Goal: Information Seeking & Learning: Learn about a topic

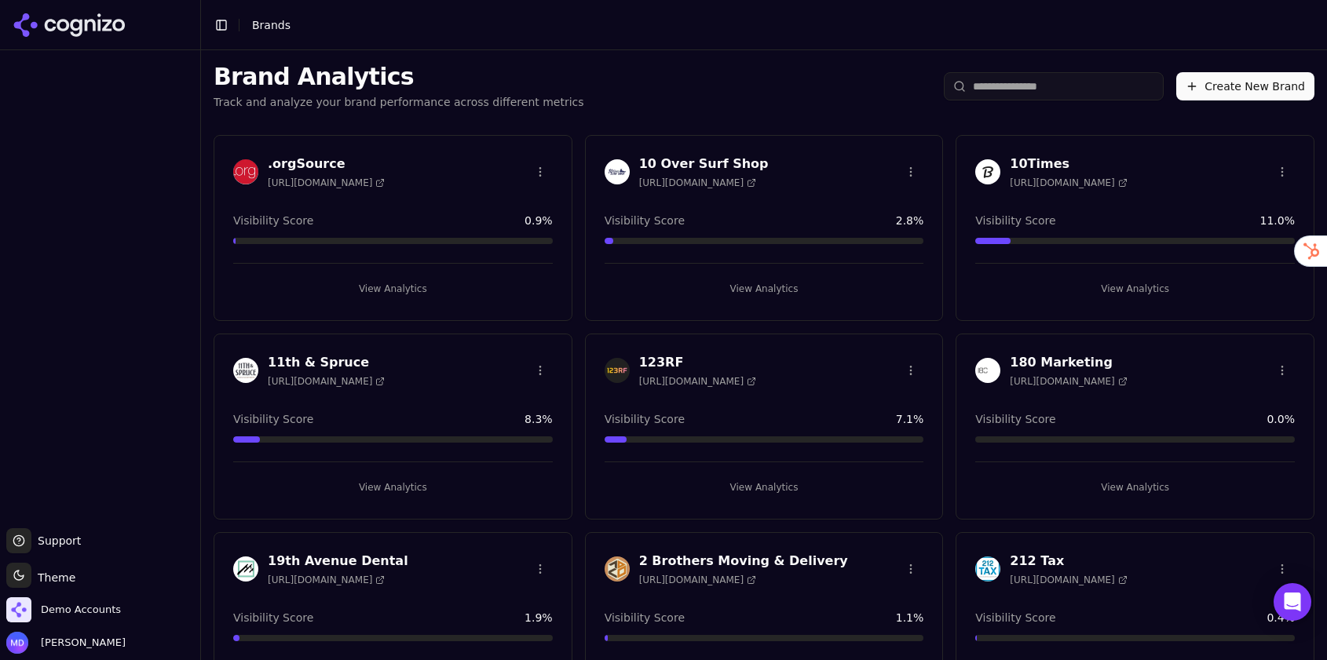
click at [987, 97] on input "search" at bounding box center [1054, 86] width 220 height 28
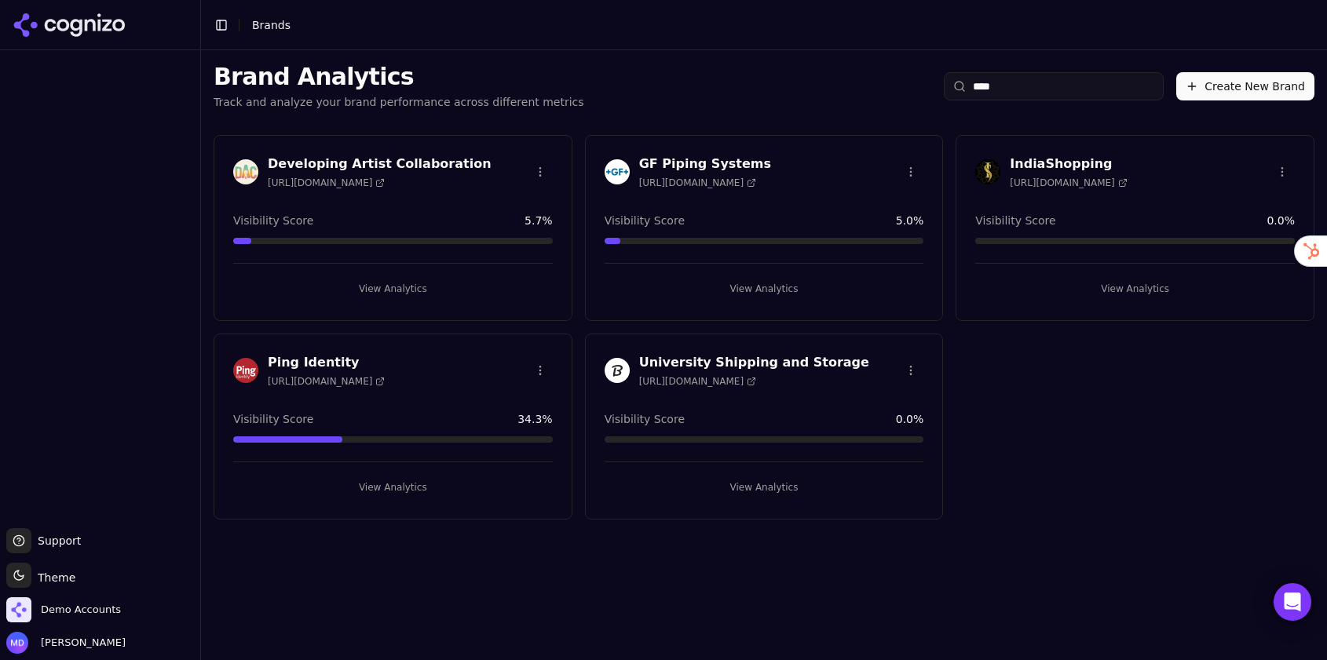
type input "****"
click at [379, 488] on button "View Analytics" at bounding box center [392, 487] width 319 height 25
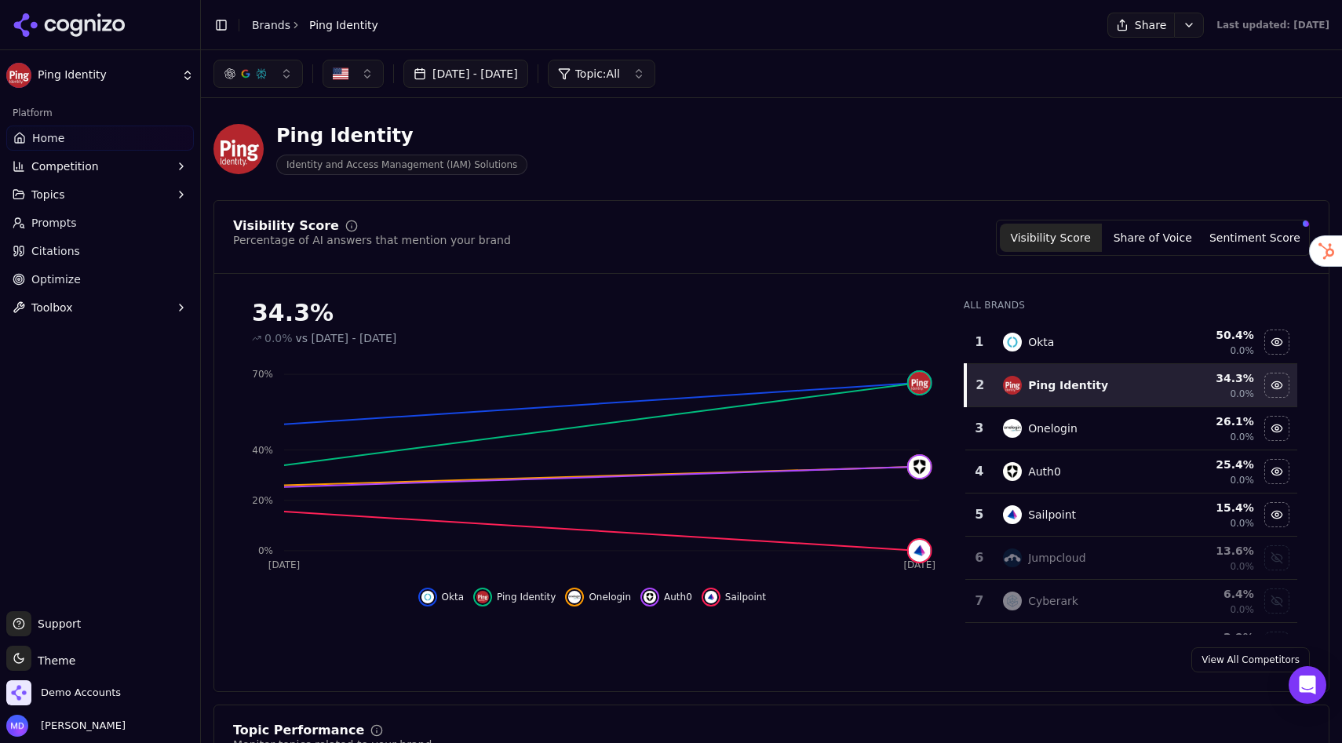
click at [1259, 237] on button "Sentiment Score" at bounding box center [1255, 238] width 102 height 28
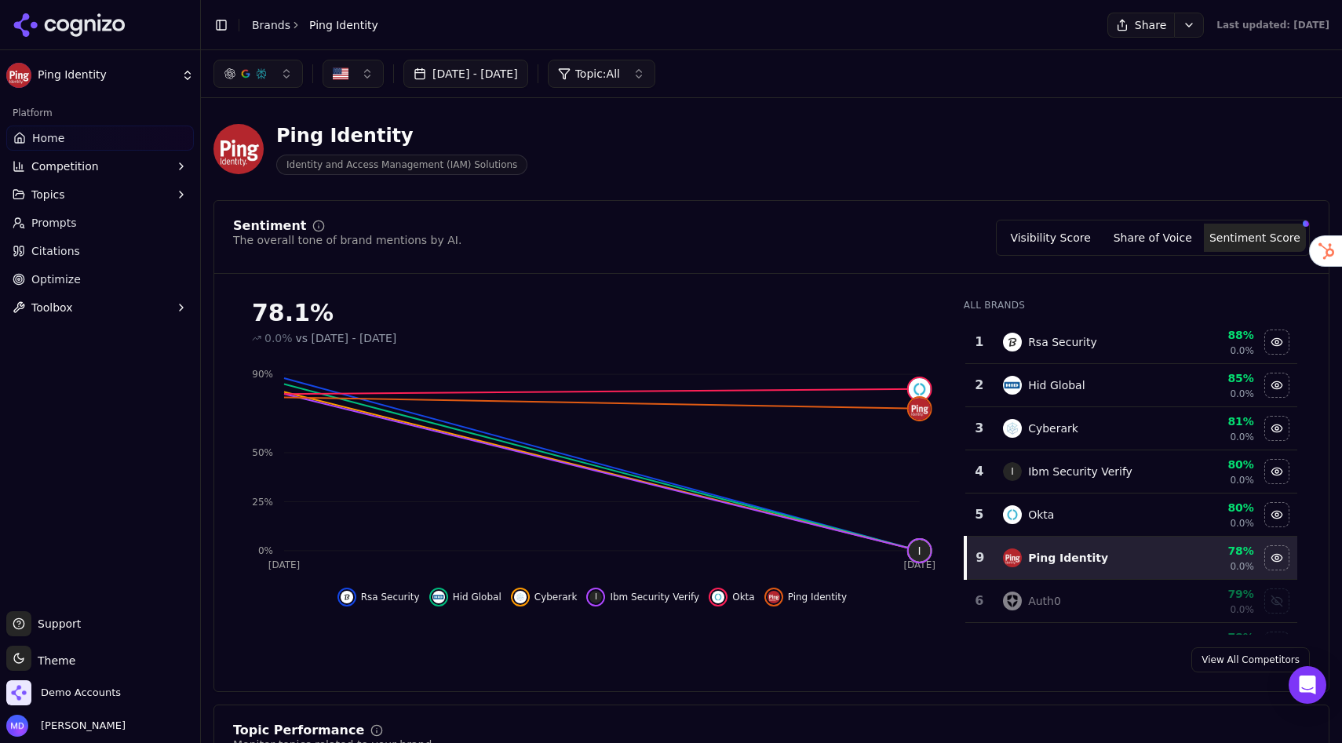
click at [1053, 243] on button "Visibility Score" at bounding box center [1051, 238] width 102 height 28
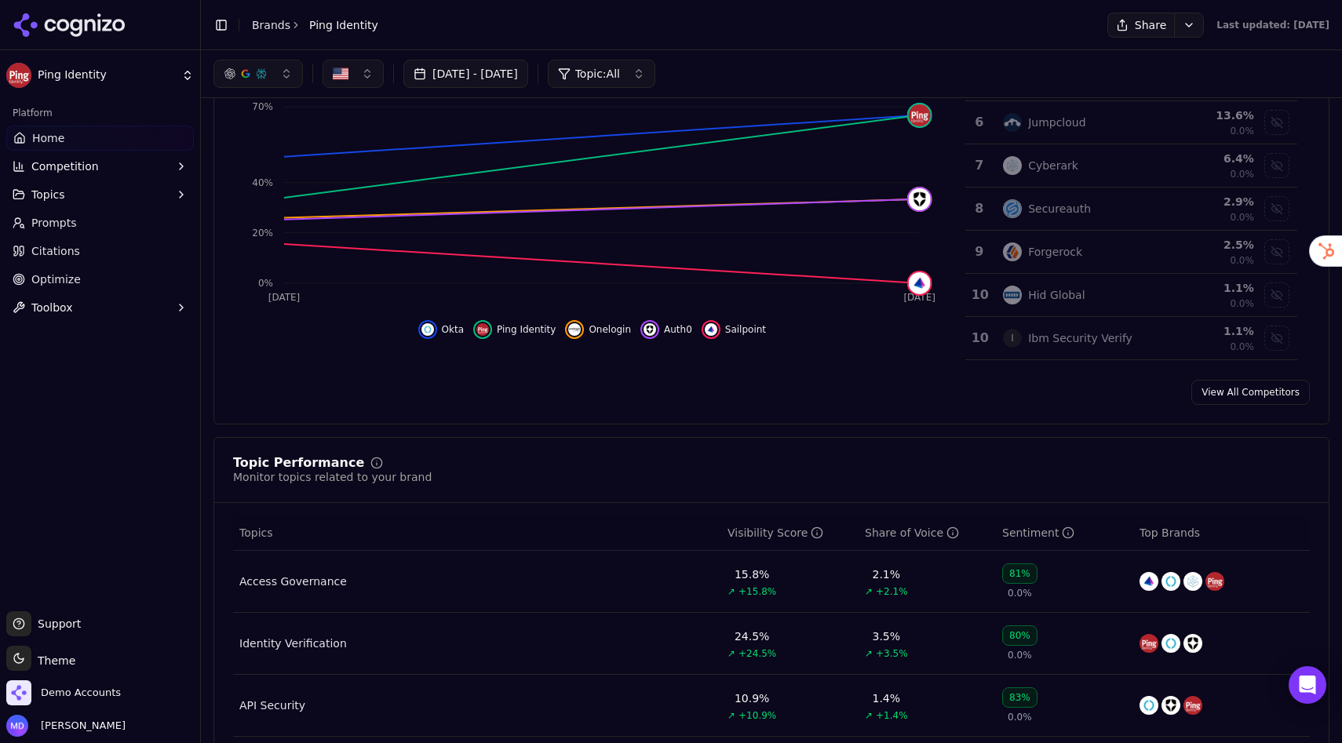
scroll to position [98, 0]
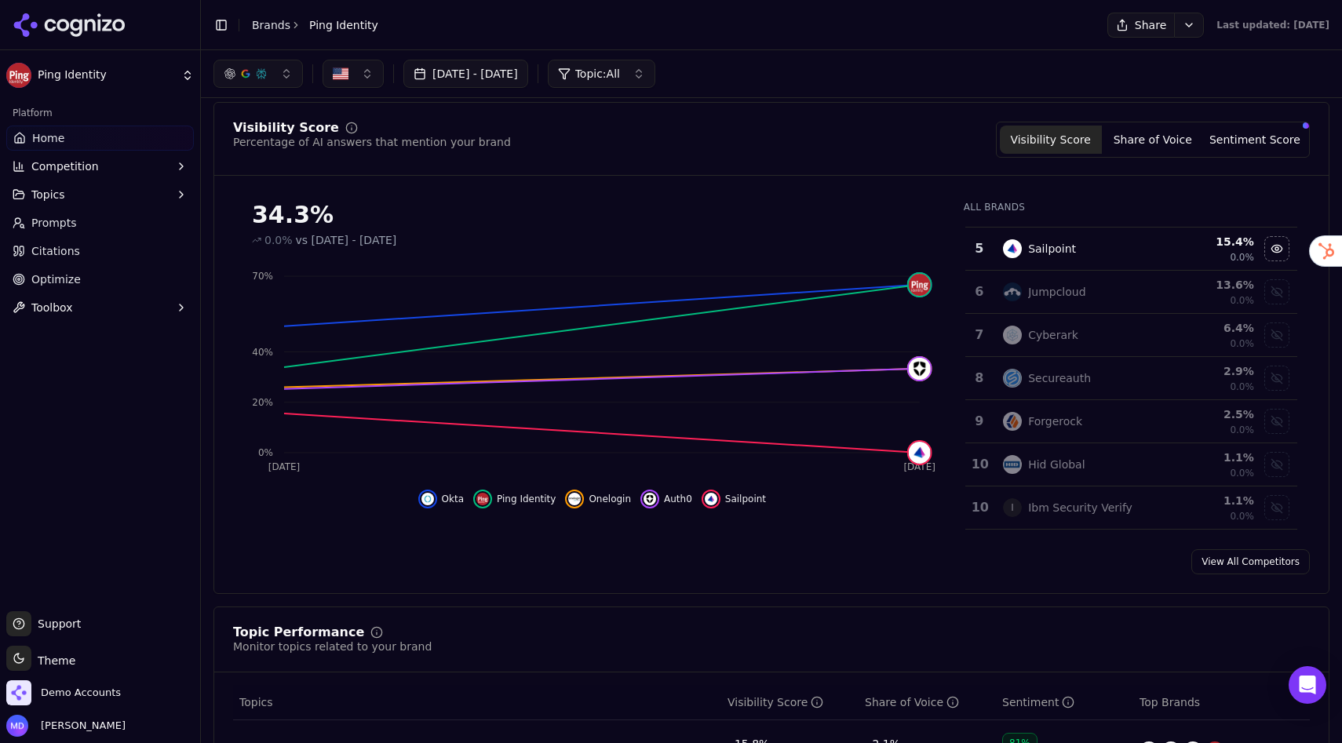
click at [80, 279] on link "Optimize" at bounding box center [100, 279] width 188 height 25
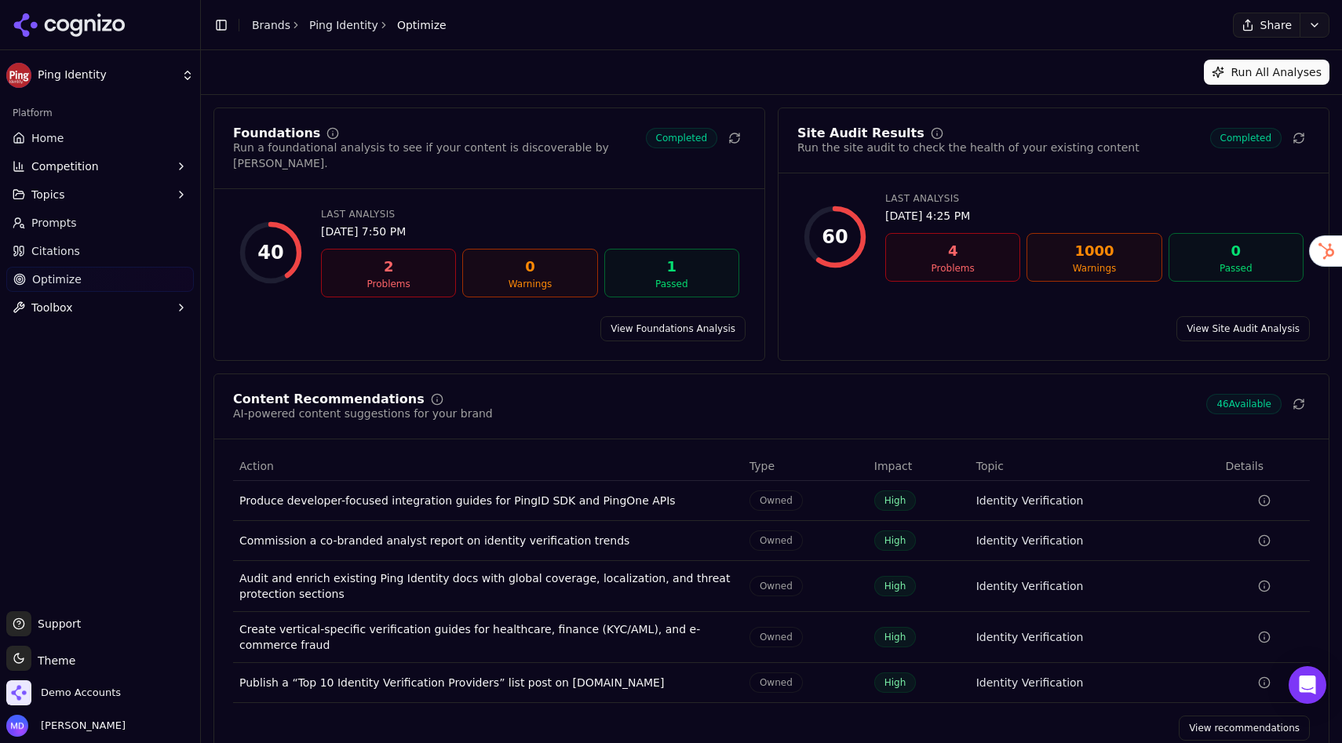
scroll to position [15, 0]
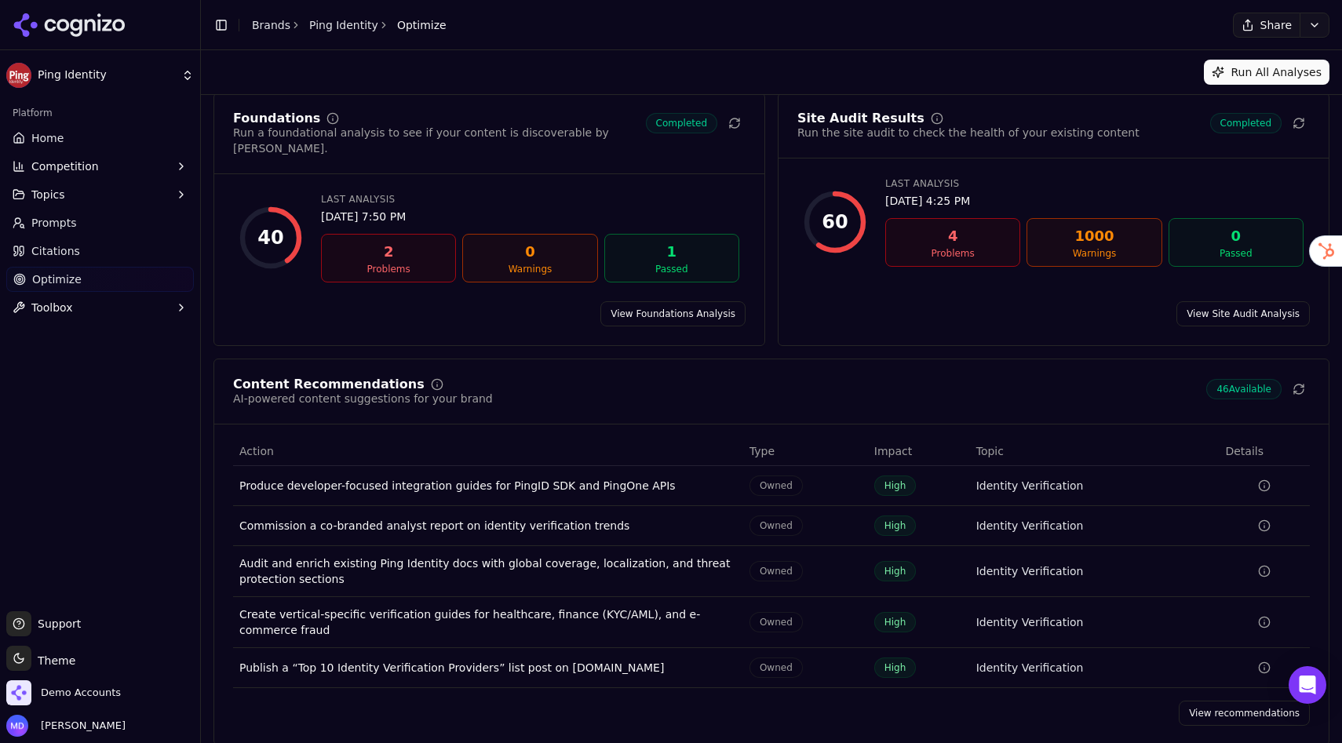
click at [1220, 659] on link "View recommendations" at bounding box center [1244, 713] width 131 height 25
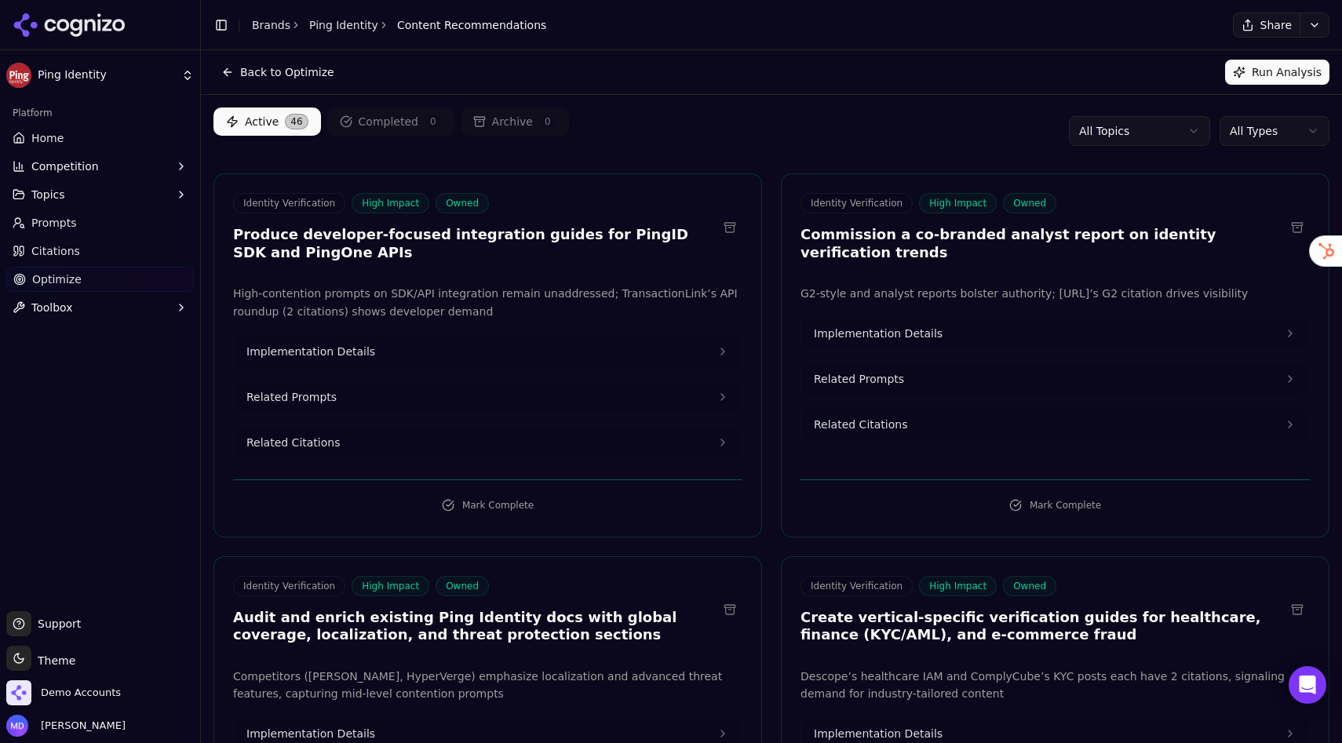
click at [1129, 137] on html "Ping Identity Platform Home Competition Topics Prompts Citations Optimize Toolb…" at bounding box center [671, 371] width 1342 height 743
click at [840, 134] on html "Ping Identity Platform Home Competition Topics Prompts Citations Optimize Toolb…" at bounding box center [671, 371] width 1342 height 743
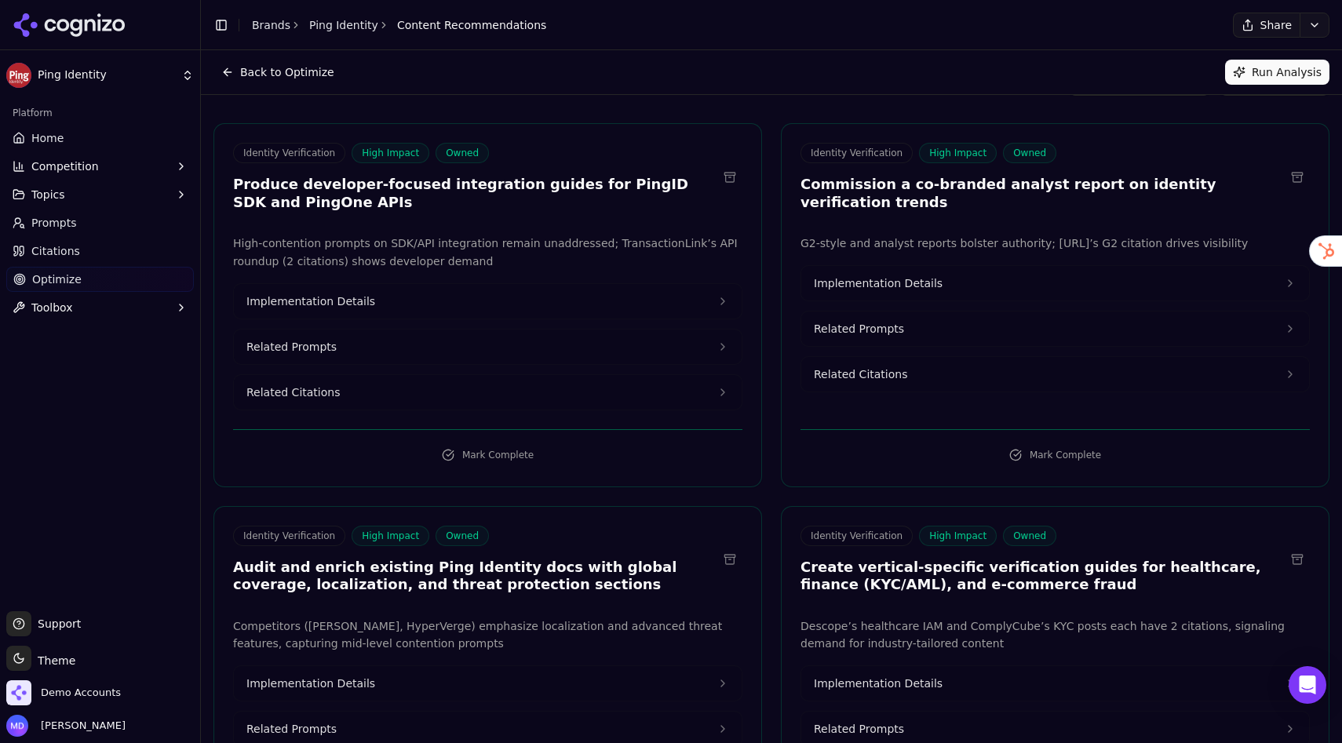
scroll to position [58, 0]
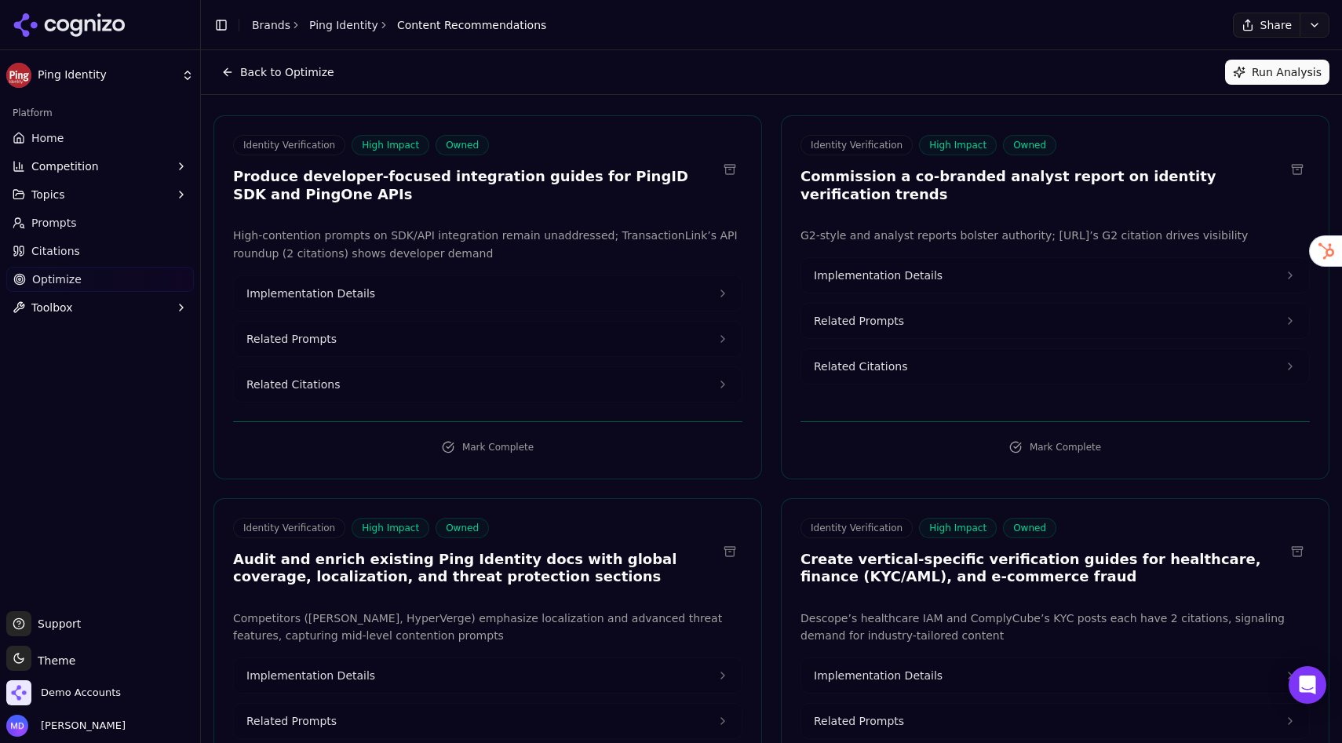
click at [423, 291] on button "Implementation Details" at bounding box center [488, 293] width 508 height 35
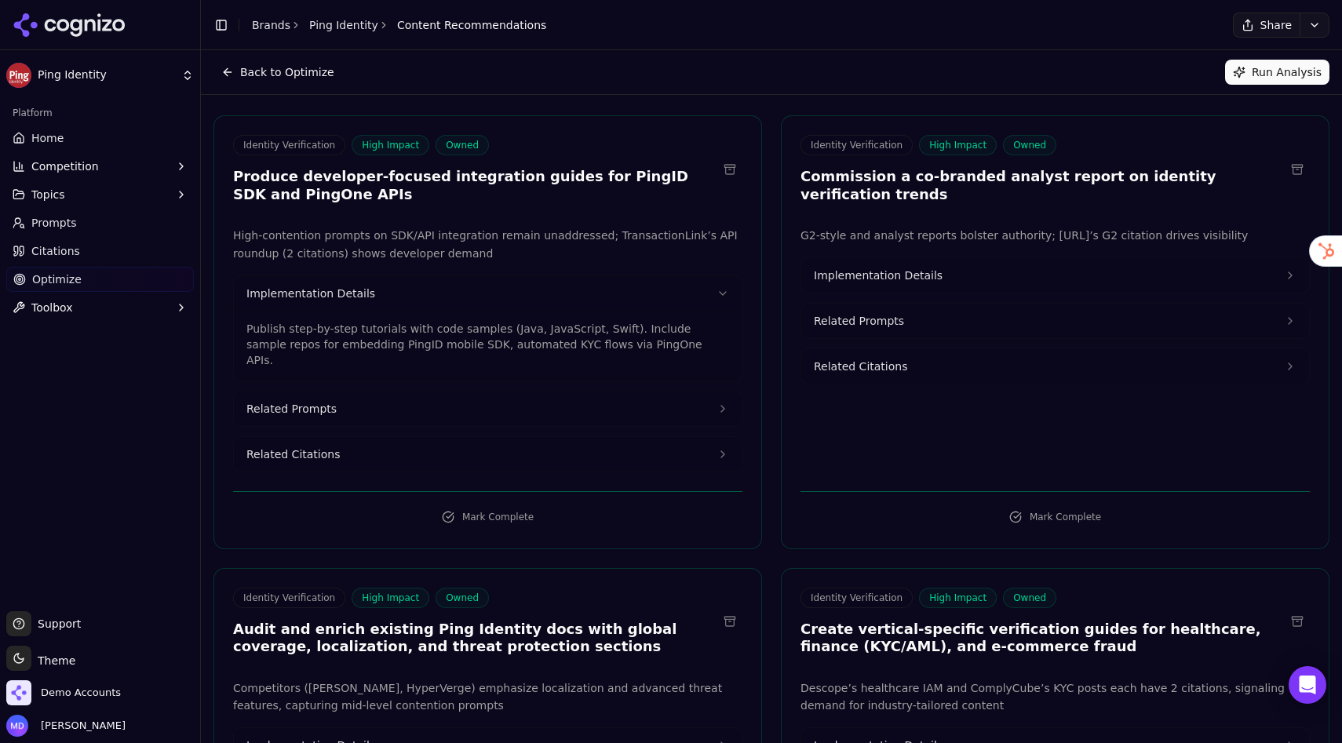
click at [410, 437] on button "Related Citations" at bounding box center [488, 454] width 508 height 35
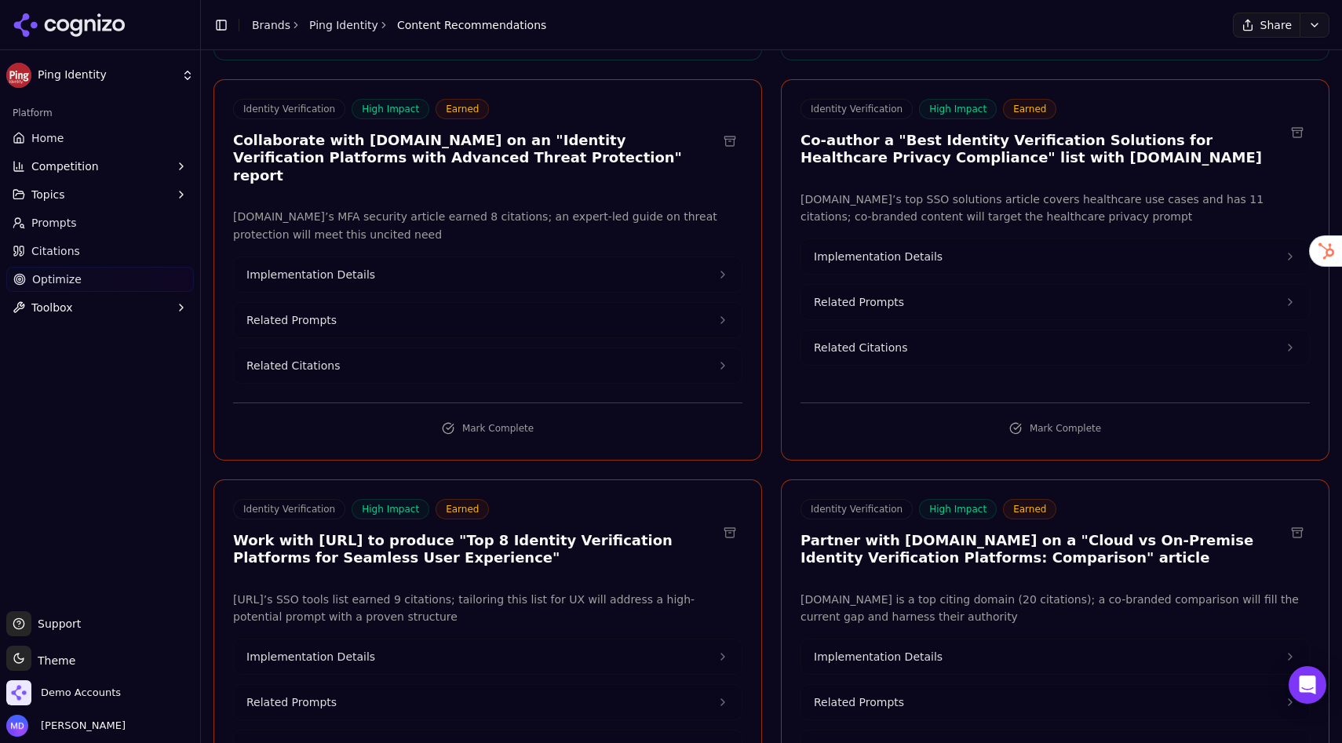
scroll to position [1367, 0]
click at [86, 131] on link "Home" at bounding box center [100, 138] width 188 height 25
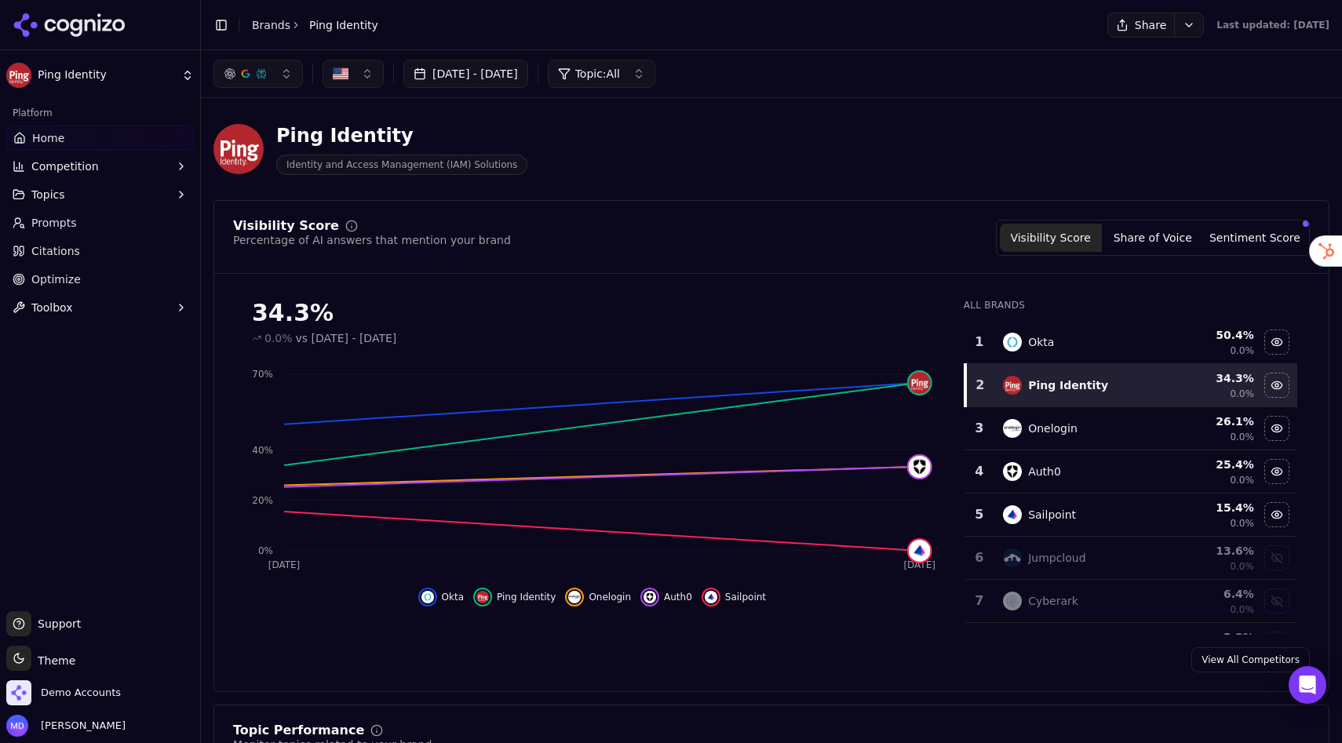
click at [69, 172] on span "Competition" at bounding box center [65, 167] width 68 height 16
click at [46, 189] on span "Metrics" at bounding box center [100, 192] width 137 height 16
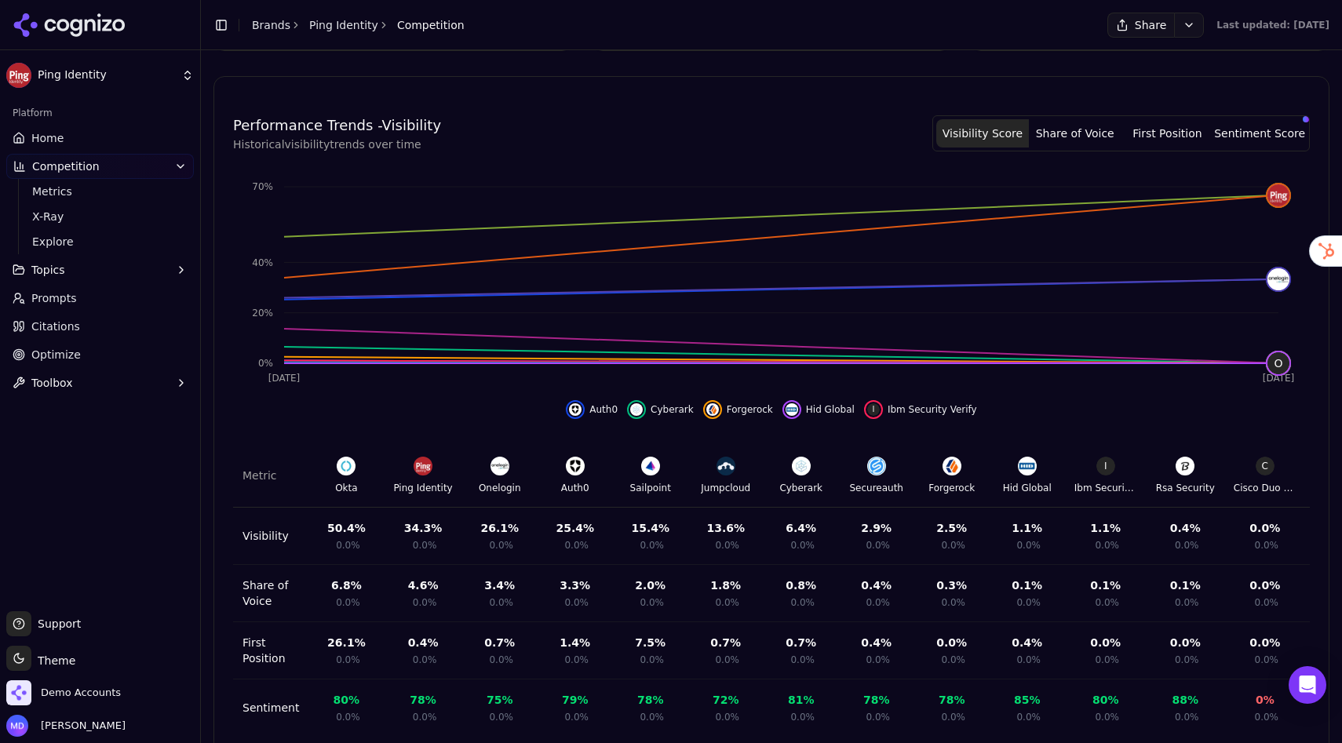
scroll to position [429, 0]
click at [96, 244] on span "Explore" at bounding box center [100, 242] width 137 height 16
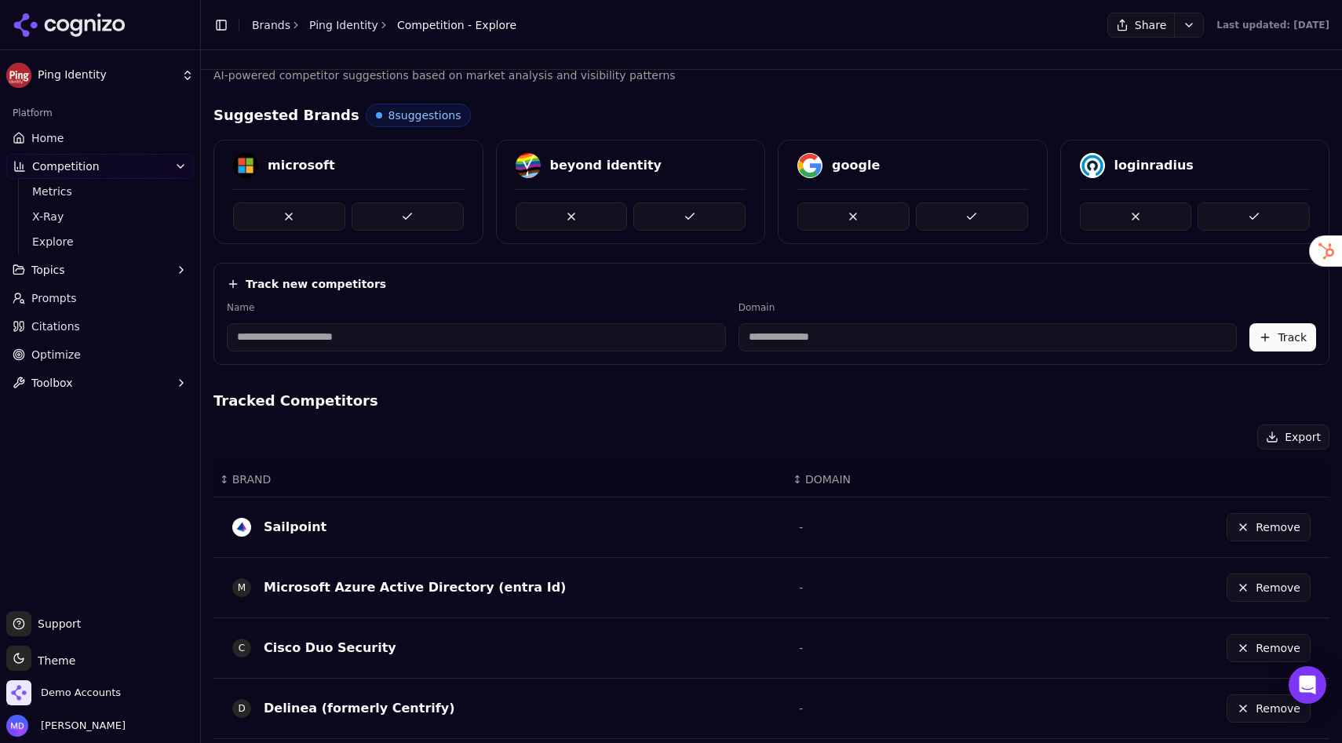
scroll to position [42, 0]
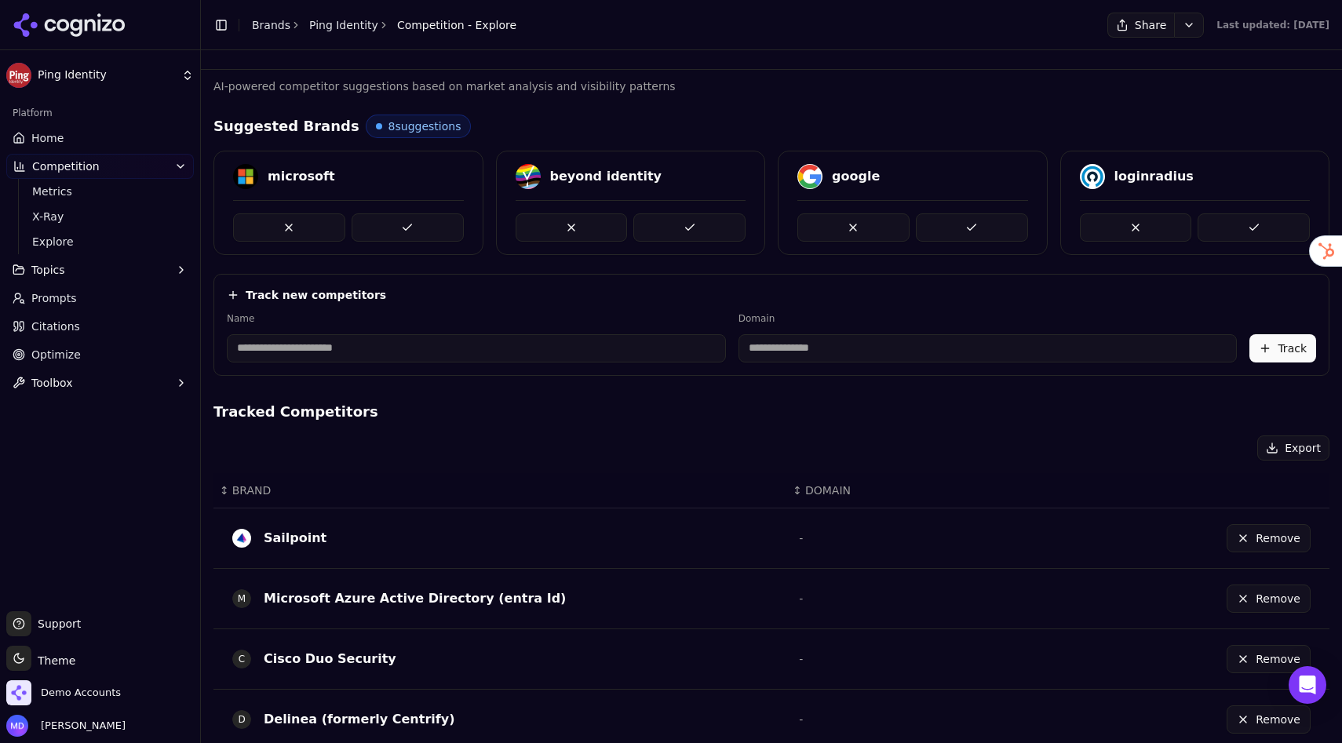
click at [542, 351] on input at bounding box center [476, 348] width 499 height 28
click at [518, 347] on input at bounding box center [476, 348] width 499 height 28
click at [462, 328] on div "Name" at bounding box center [476, 337] width 499 height 50
click at [96, 218] on span "X-Ray" at bounding box center [100, 217] width 137 height 16
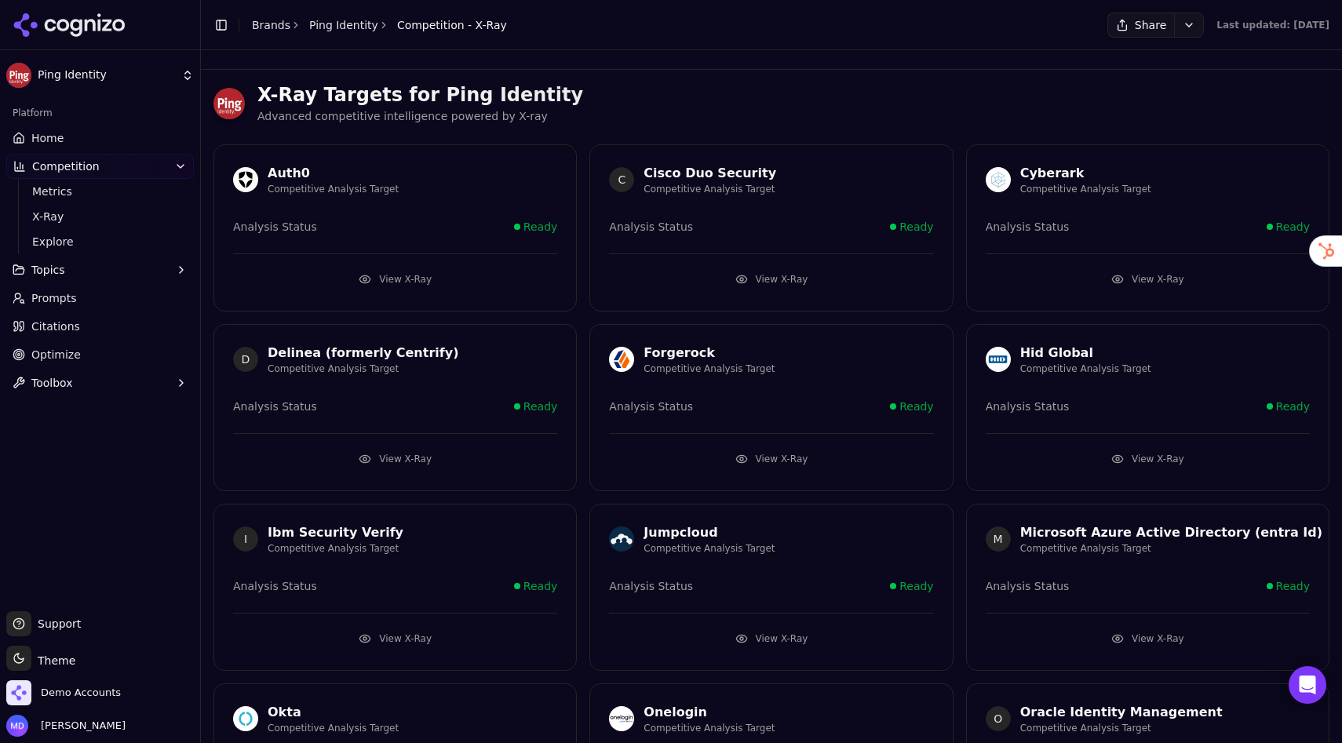
click at [739, 270] on button "View X-Ray" at bounding box center [771, 279] width 324 height 25
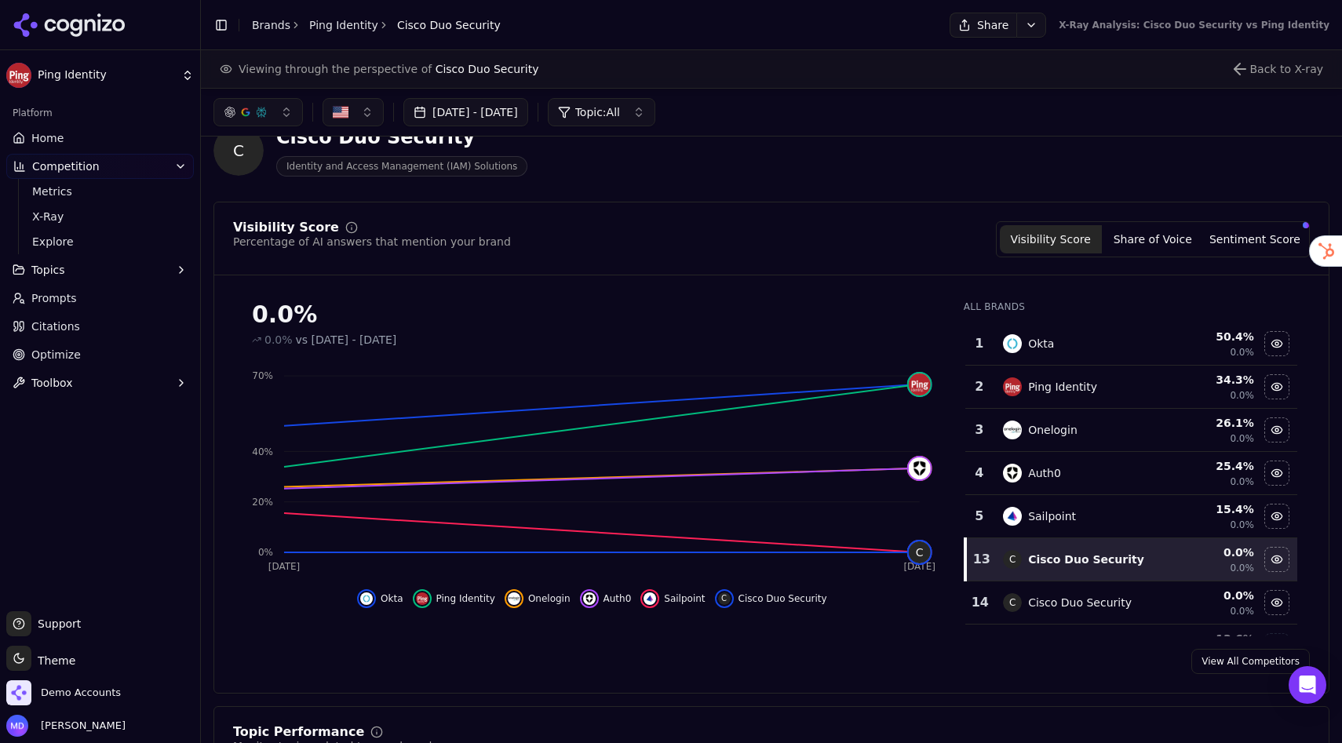
scroll to position [38, 0]
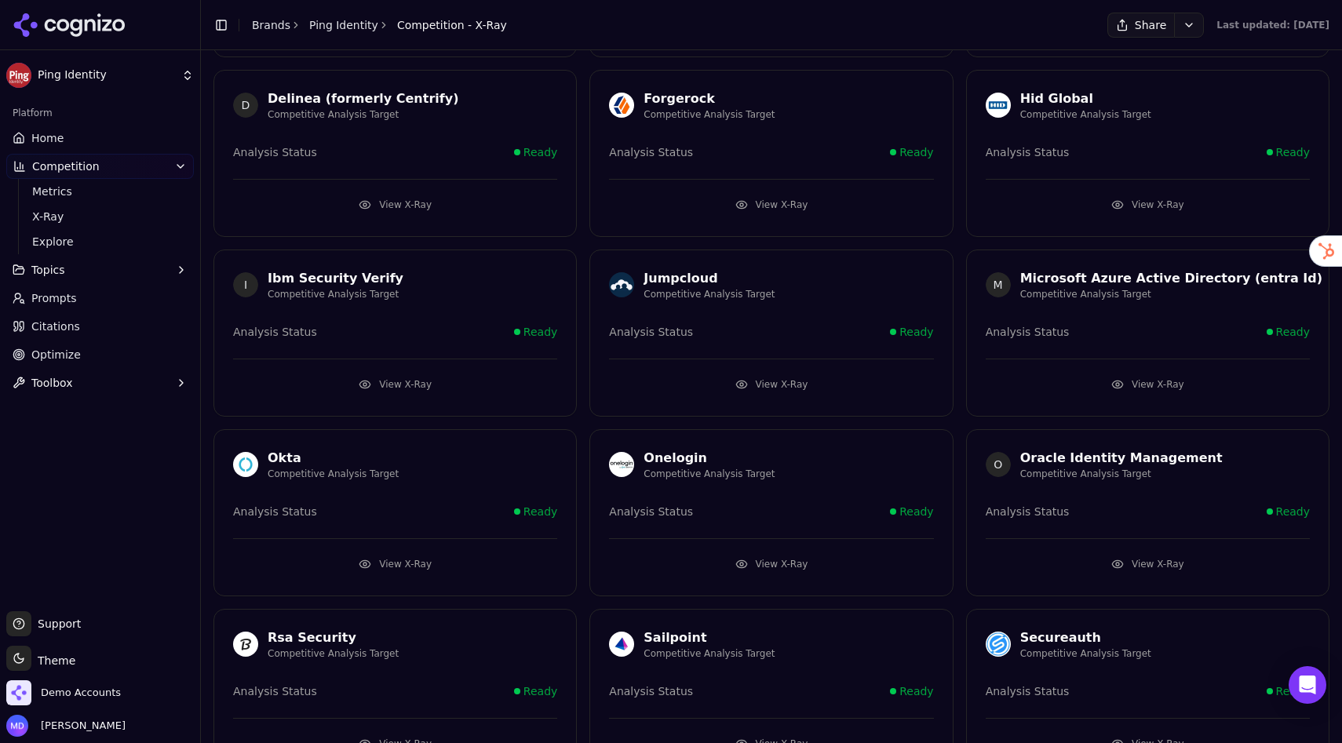
scroll to position [295, 0]
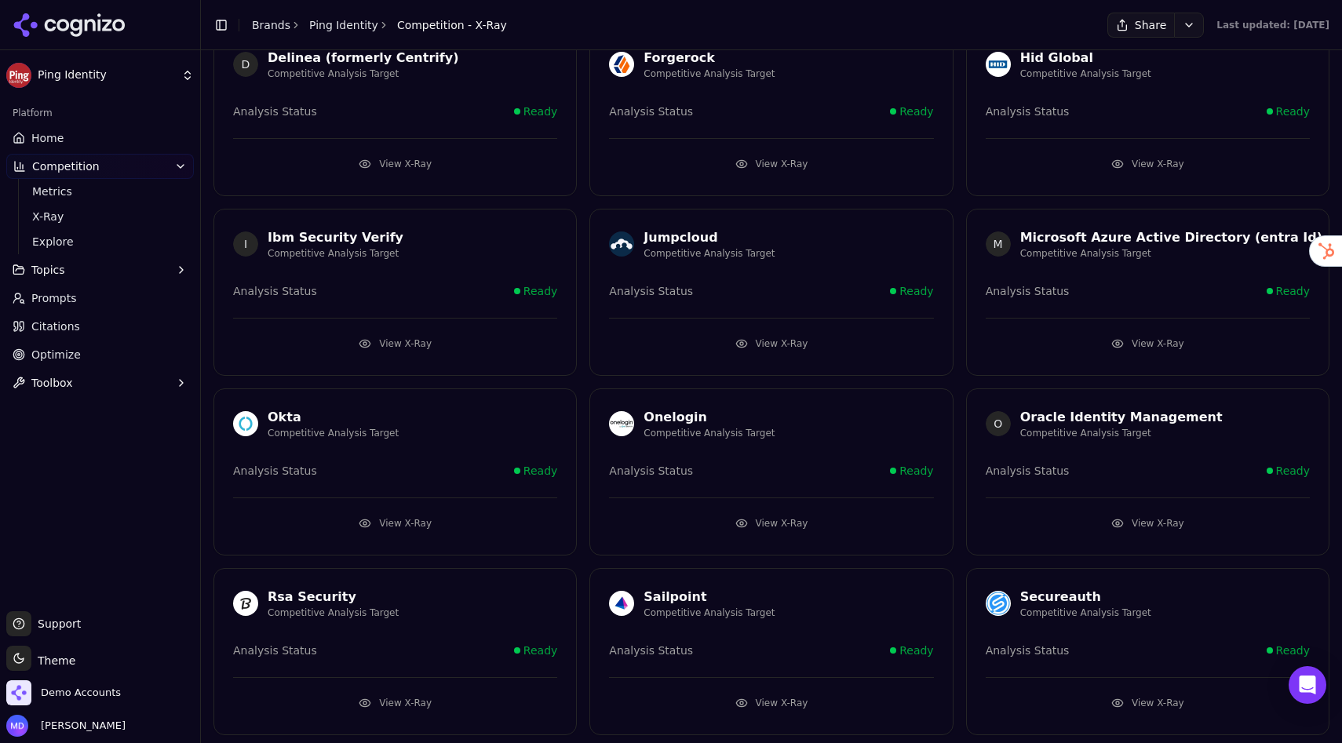
click at [383, 515] on button "View X-Ray" at bounding box center [395, 523] width 324 height 25
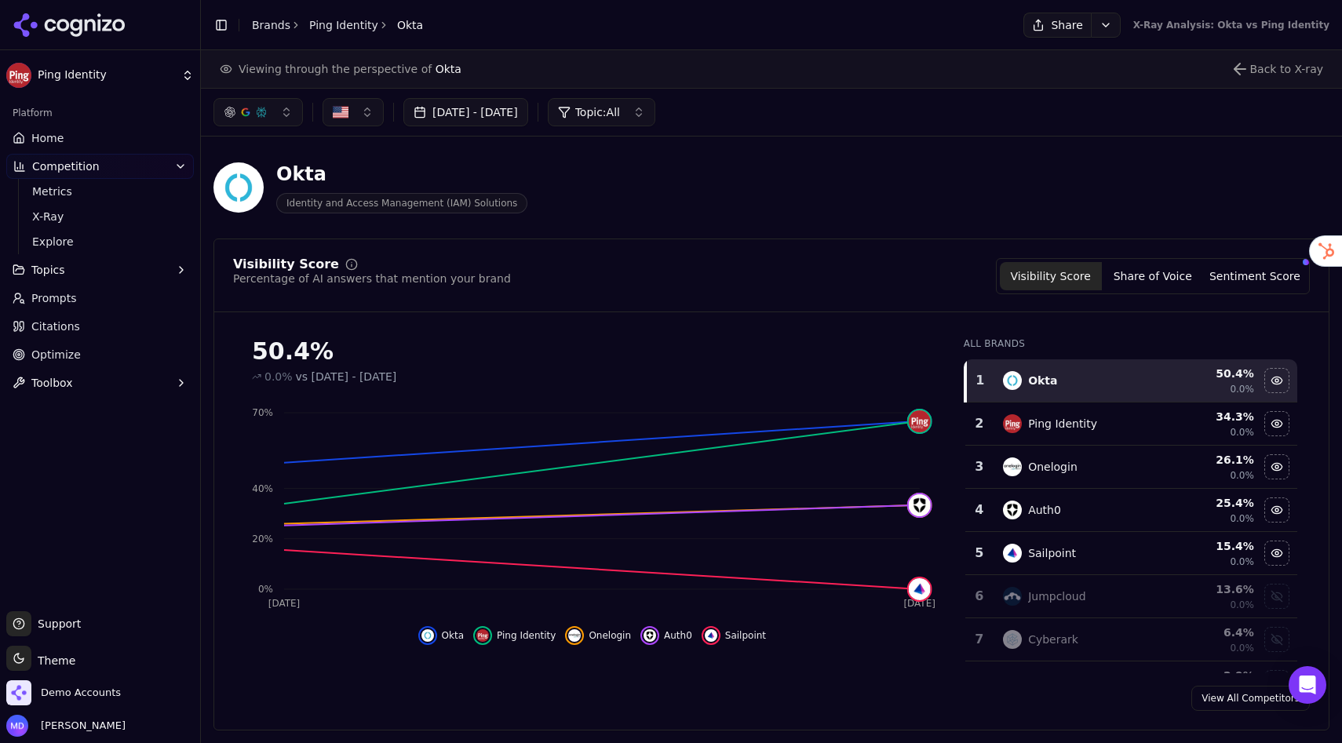
click at [115, 162] on button "Competition" at bounding box center [100, 166] width 188 height 25
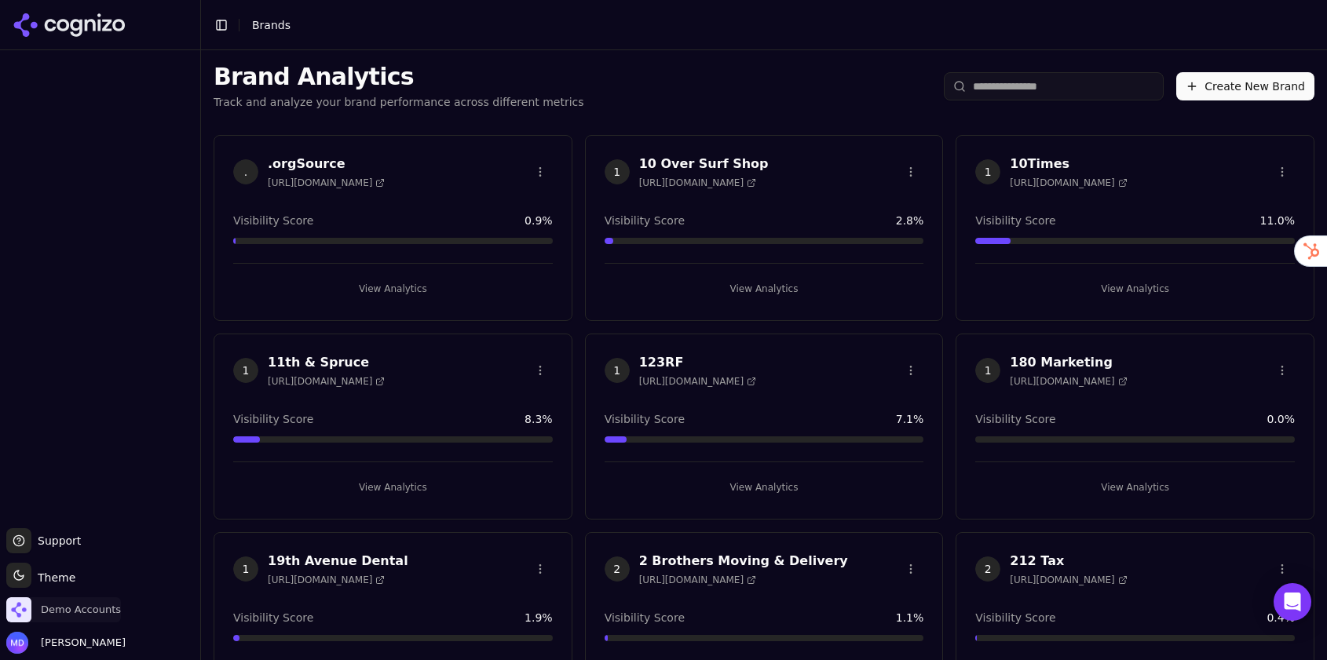
click at [102, 600] on span "Demo Accounts" at bounding box center [63, 609] width 115 height 25
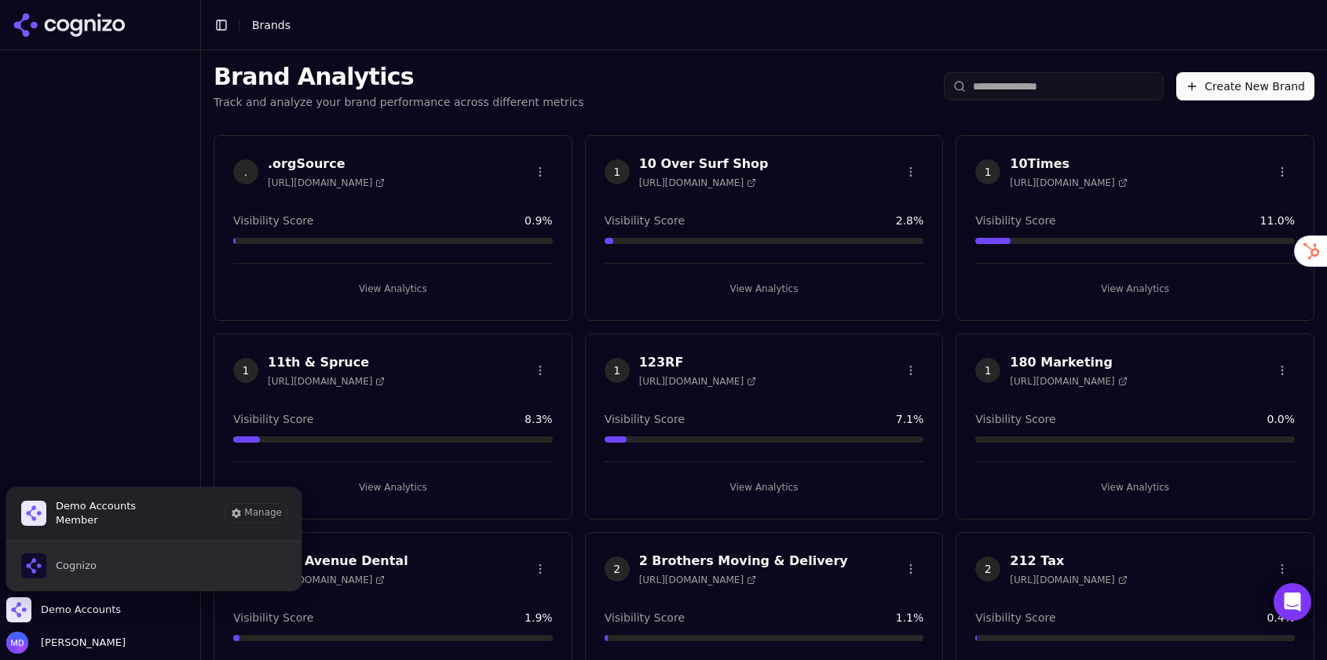
click at [101, 577] on button "Cognizo" at bounding box center [153, 566] width 297 height 50
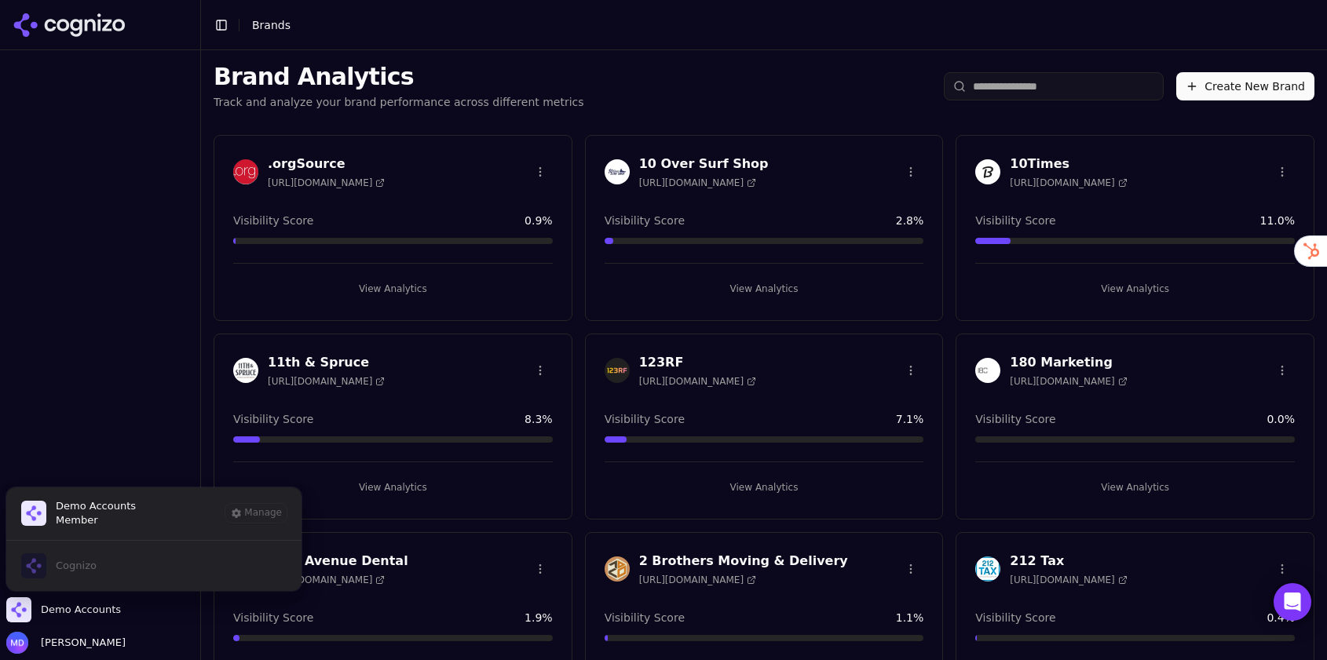
click at [999, 82] on input "search" at bounding box center [1054, 86] width 220 height 28
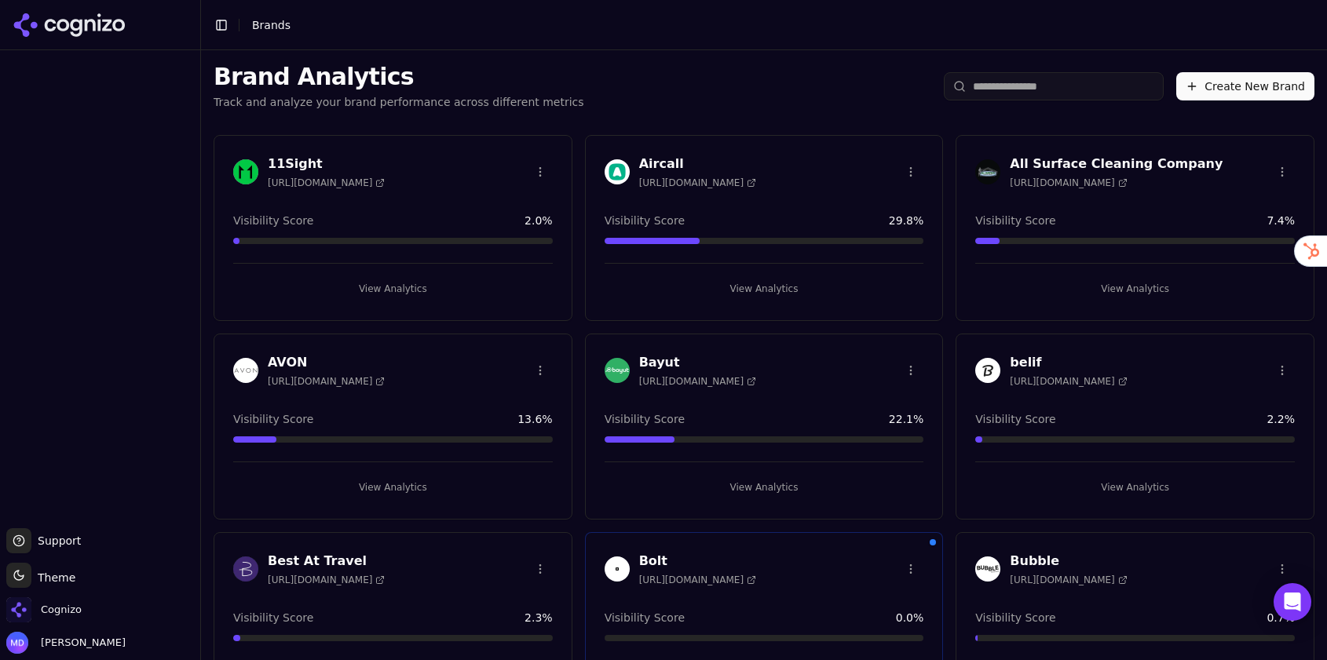
click at [1031, 78] on input "search" at bounding box center [1054, 86] width 220 height 28
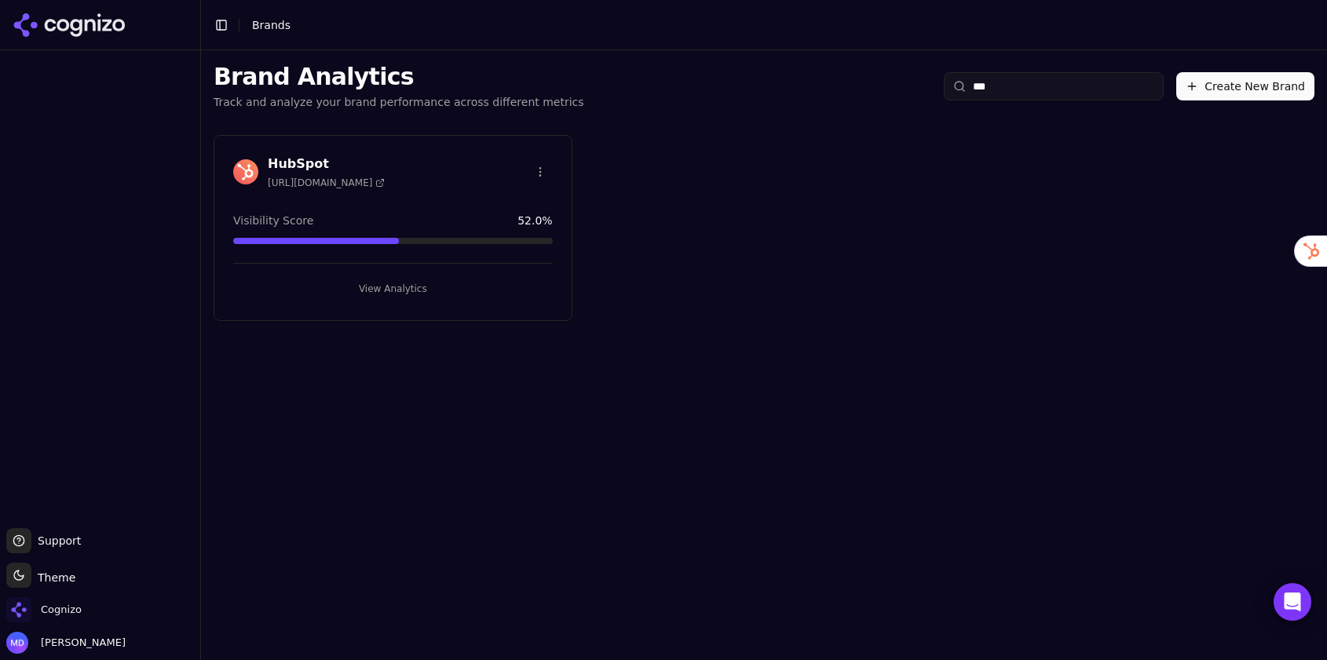
type input "***"
click at [414, 295] on button "View Analytics" at bounding box center [392, 288] width 319 height 25
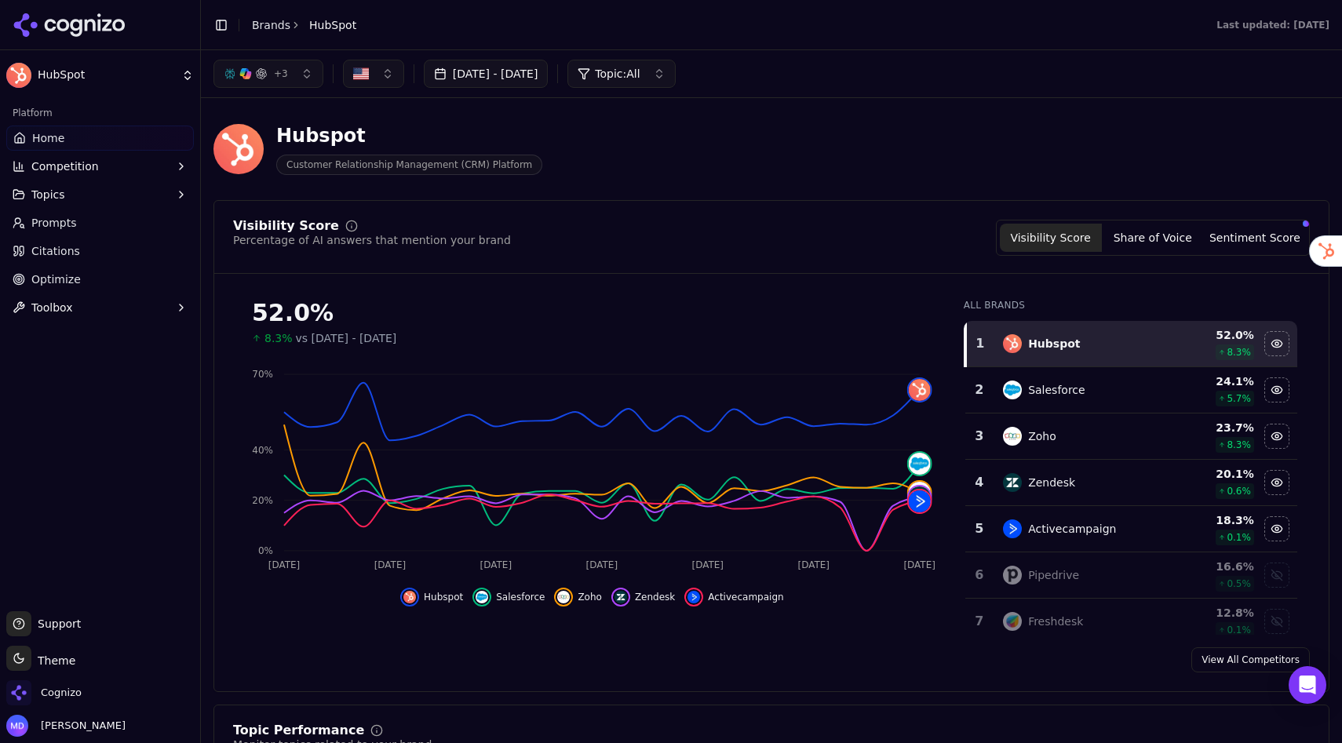
click at [32, 279] on span "Optimize" at bounding box center [55, 280] width 49 height 16
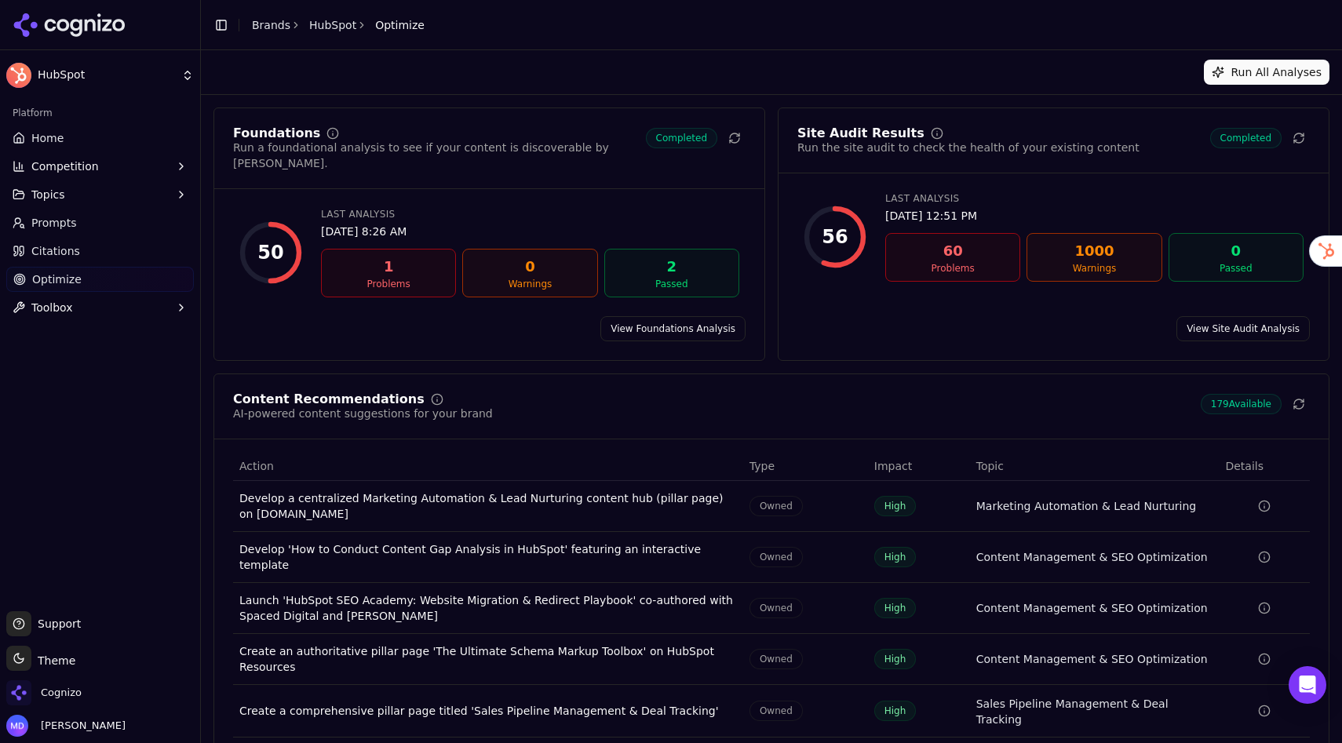
scroll to position [26, 0]
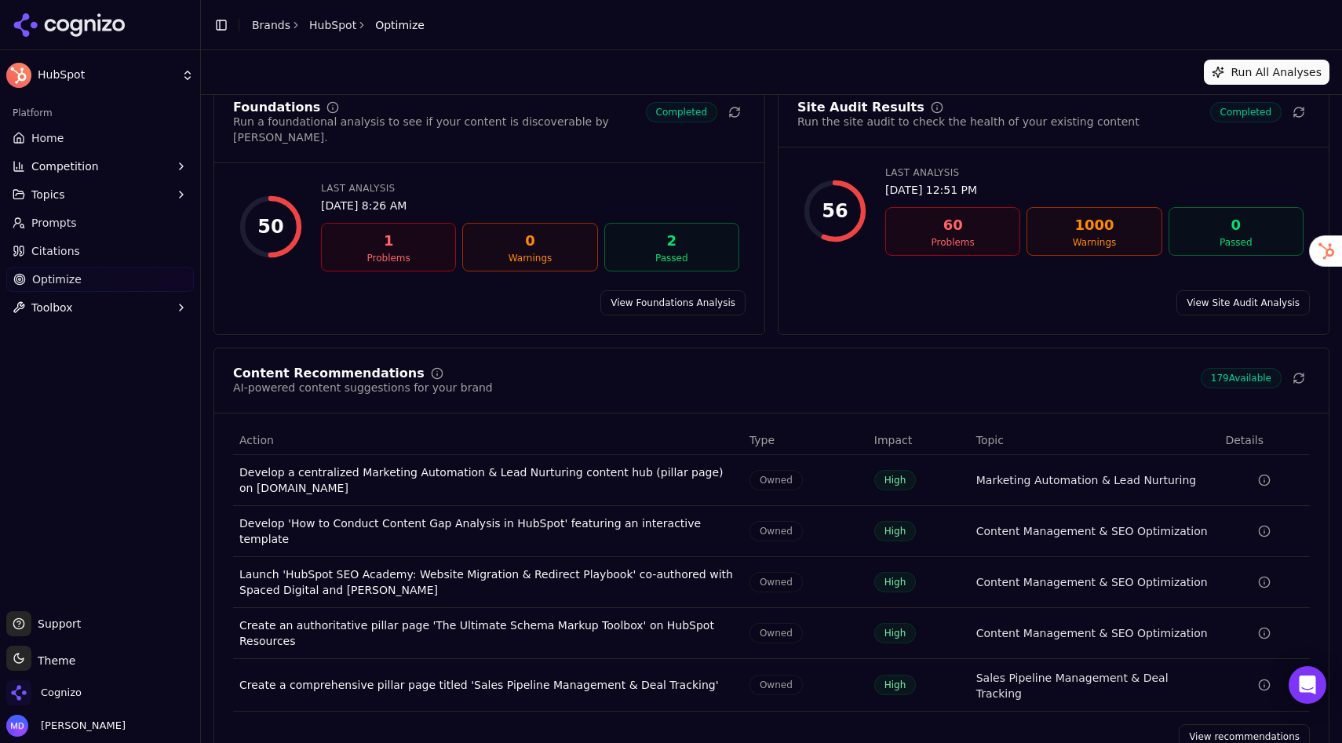
click at [1233, 725] on link "View recommendations" at bounding box center [1244, 737] width 131 height 25
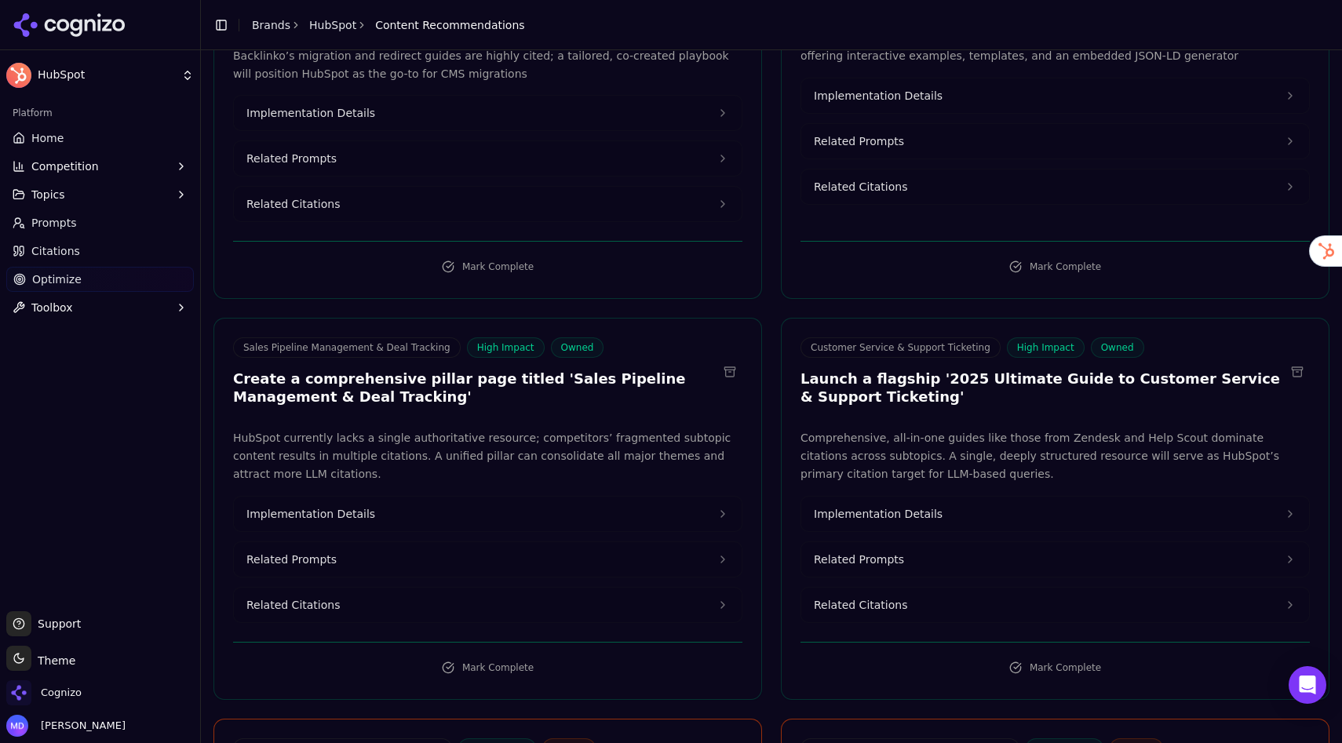
scroll to position [657, 0]
click at [82, 193] on button "Topics" at bounding box center [100, 194] width 188 height 25
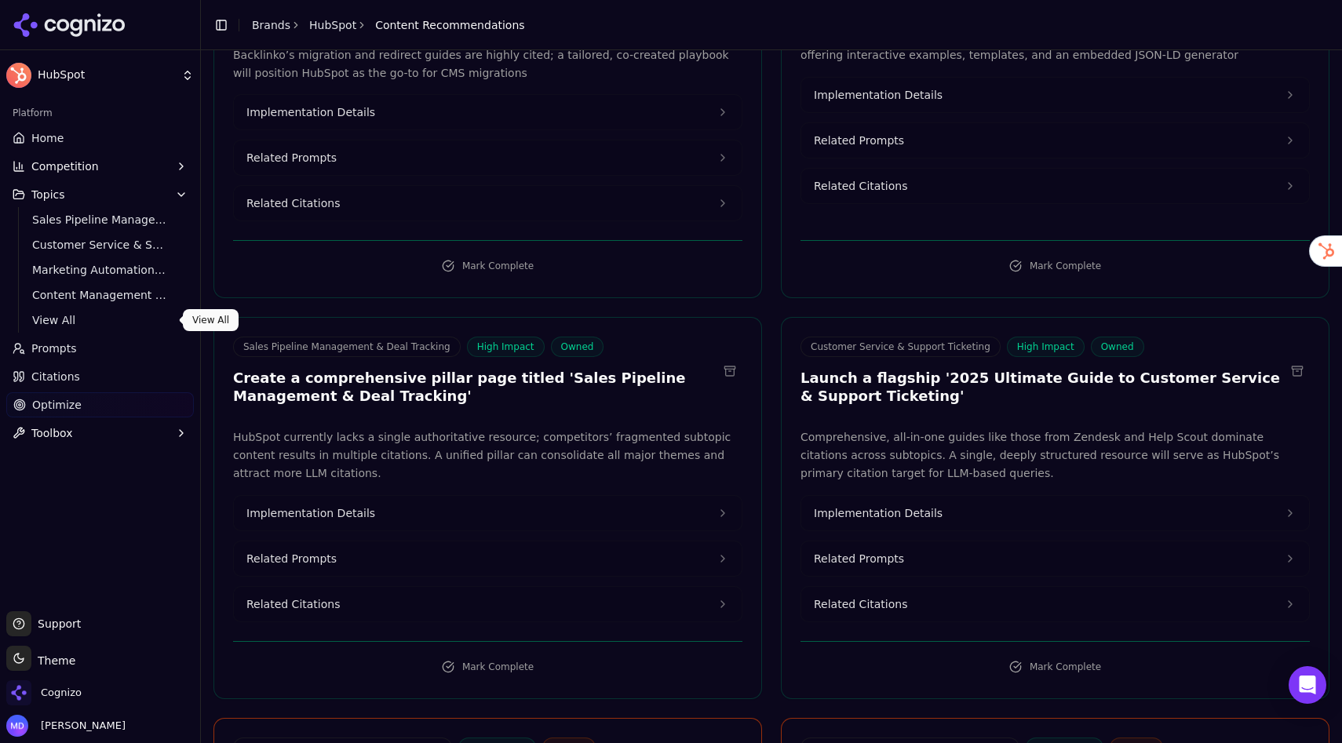
click at [64, 321] on span "View All" at bounding box center [100, 320] width 137 height 16
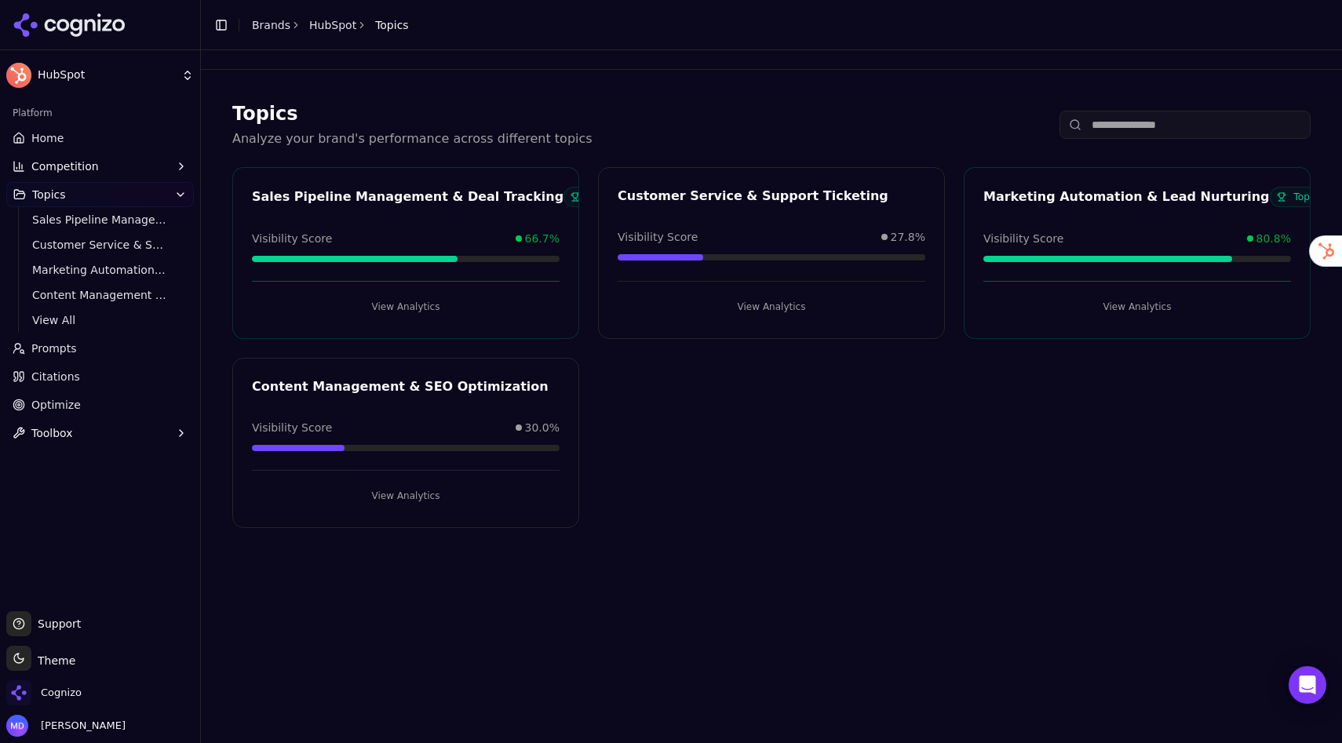
click at [94, 412] on link "Optimize" at bounding box center [100, 404] width 188 height 25
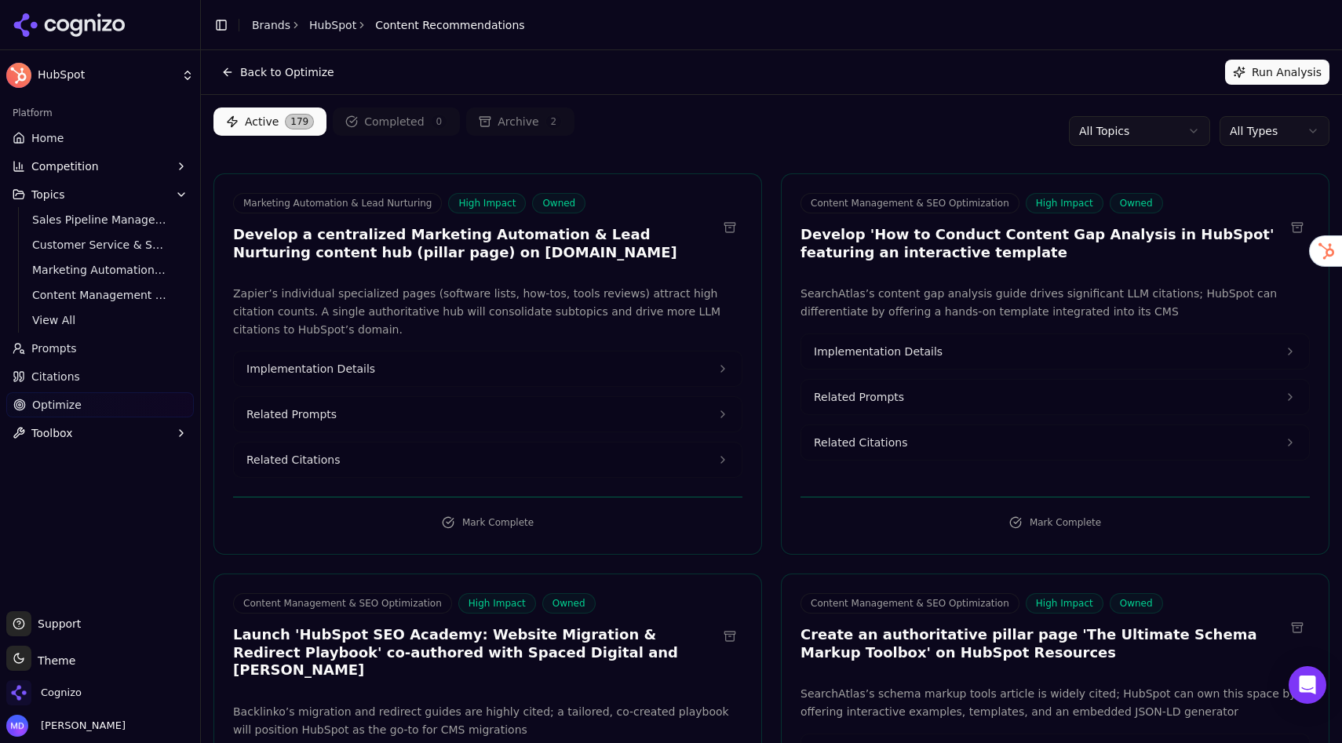
click at [1121, 133] on html "HubSpot Platform Home Competition Topics Sales Pipeline Management & Deal Track…" at bounding box center [671, 371] width 1342 height 743
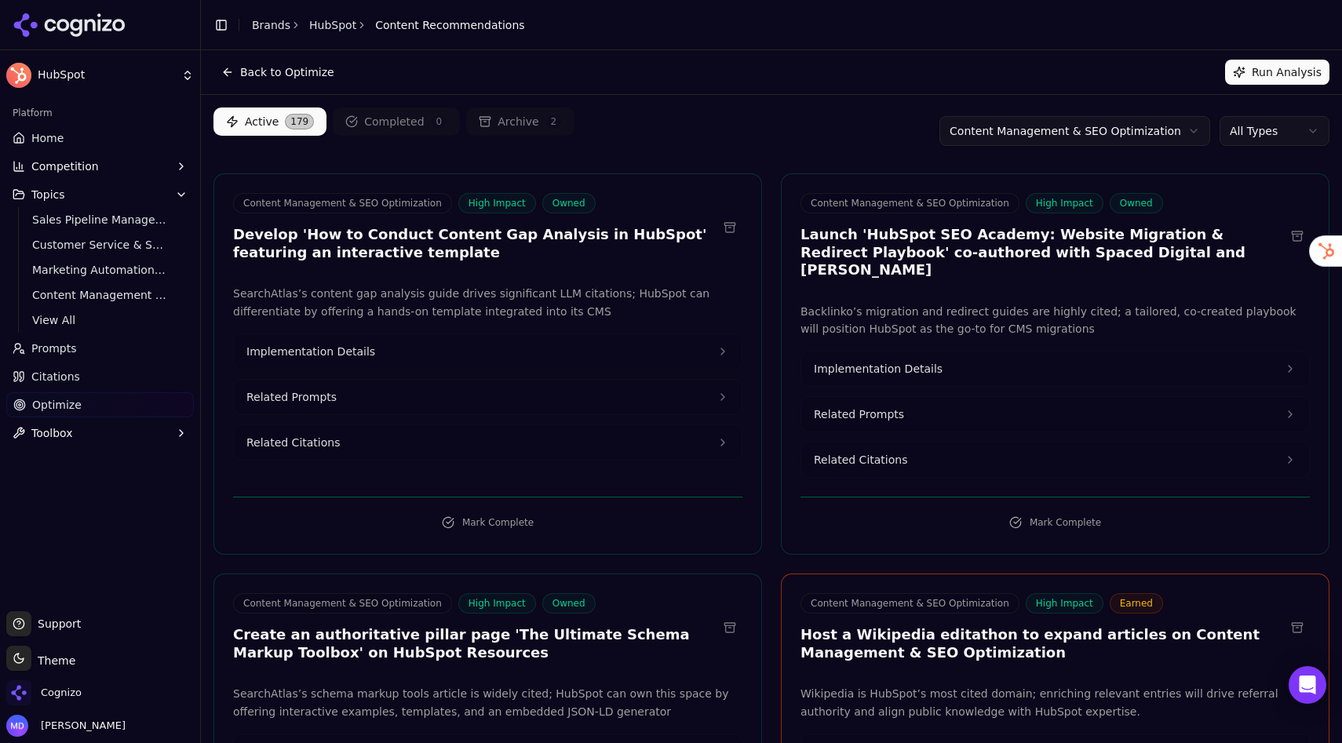
click at [87, 191] on button "Topics" at bounding box center [100, 194] width 188 height 25
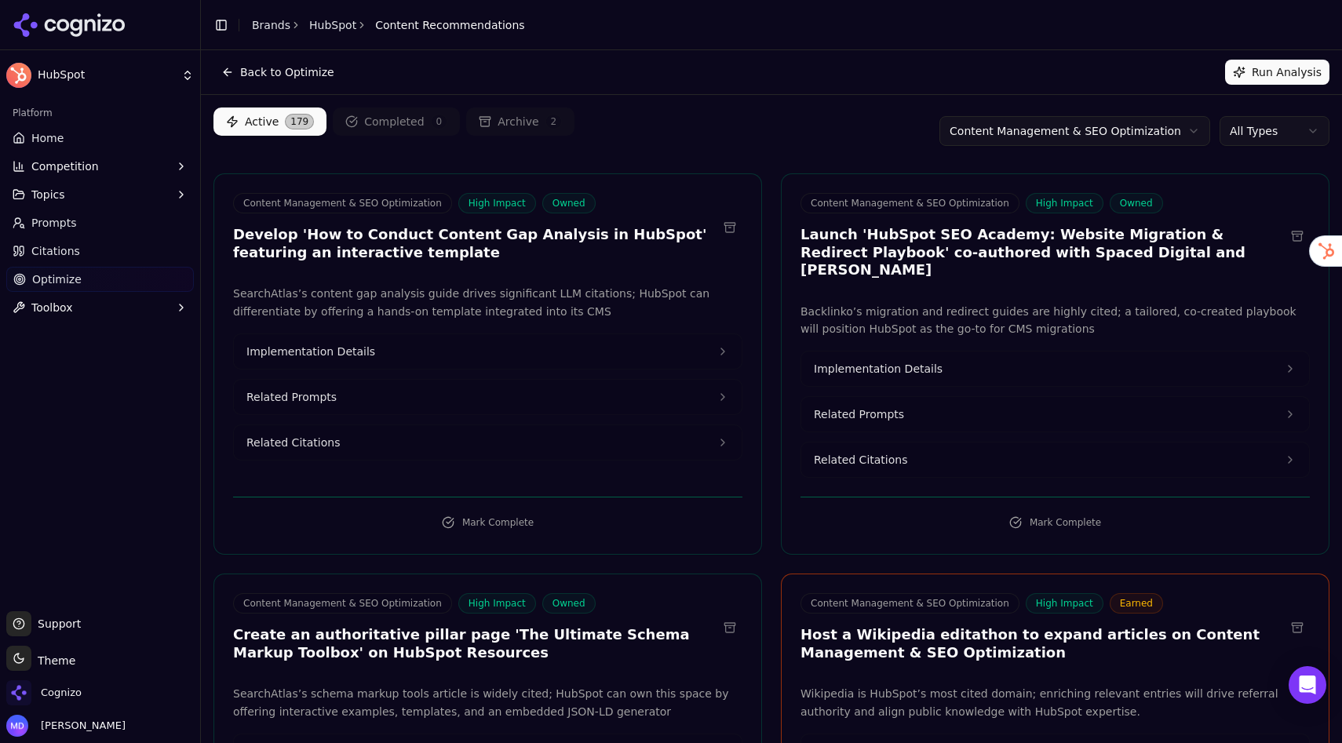
click at [75, 197] on button "Topics" at bounding box center [100, 194] width 188 height 25
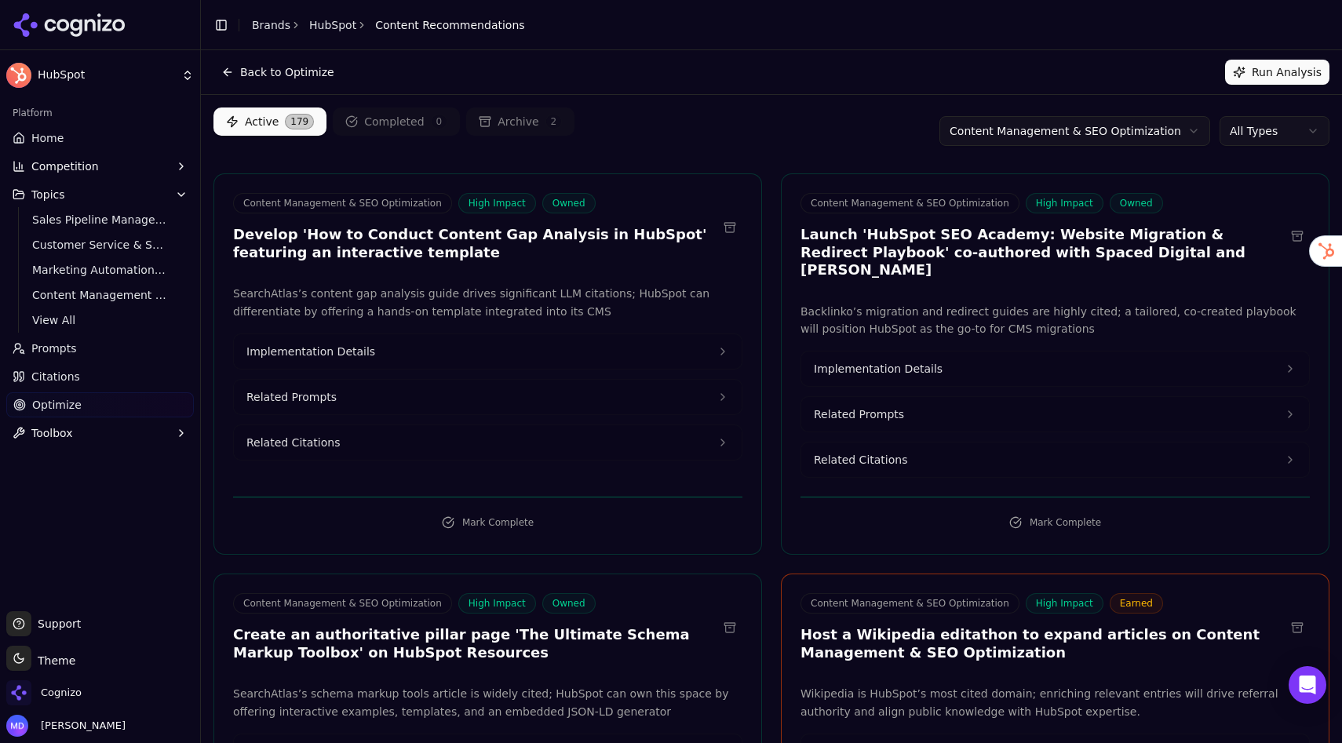
click at [64, 320] on span "View All" at bounding box center [100, 320] width 137 height 16
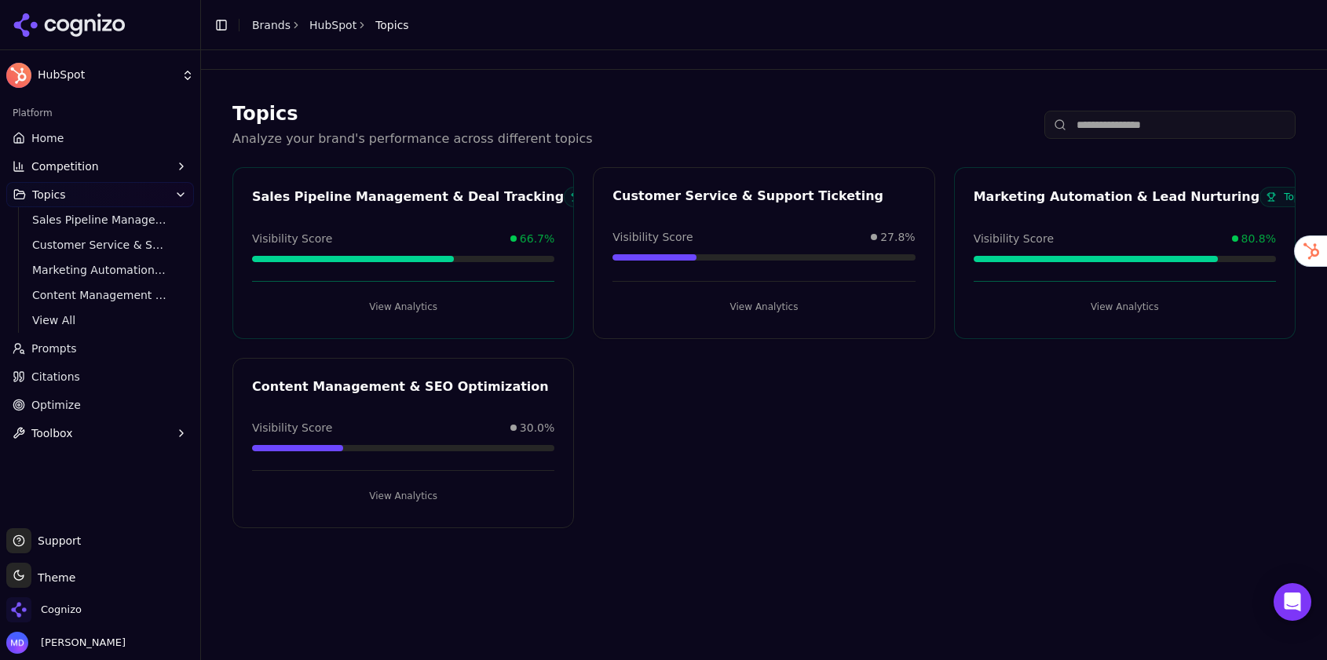
click at [30, 144] on link "Home" at bounding box center [100, 138] width 188 height 25
